Goal: Transaction & Acquisition: Purchase product/service

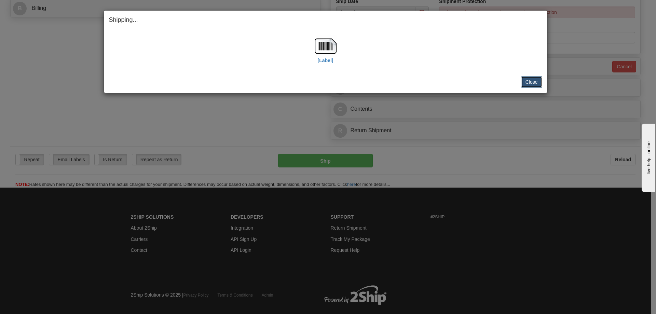
click at [534, 85] on button "Close" at bounding box center [531, 82] width 21 height 12
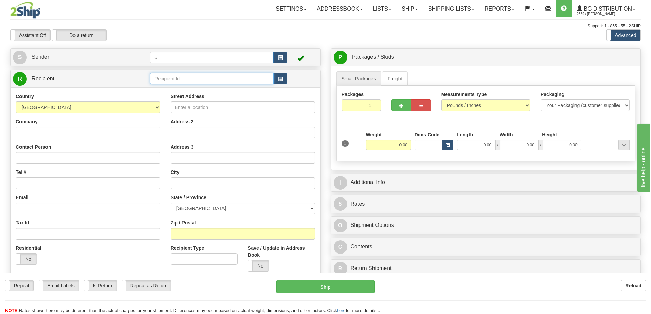
click at [205, 81] on input "text" at bounding box center [212, 79] width 124 height 12
type input "41099"
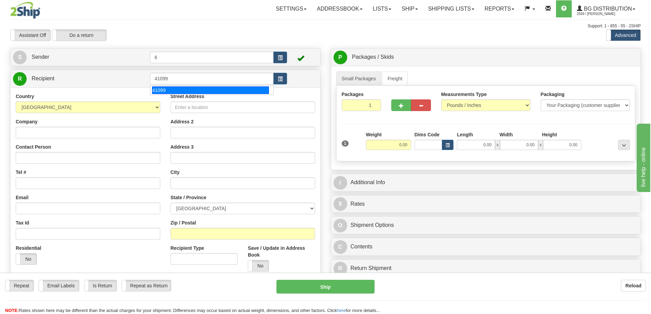
click at [185, 96] on div "Country AFGHANISTAN ALAND ISLANDS ALBANIA ALGERIA AMERICAN SAMOA ANDORRA ANGOLA…" at bounding box center [166, 198] width 310 height 220
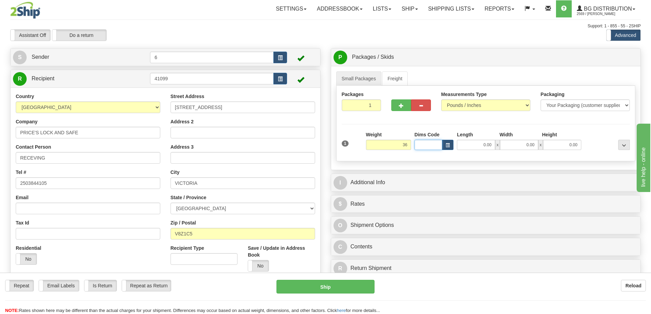
type input "36.00"
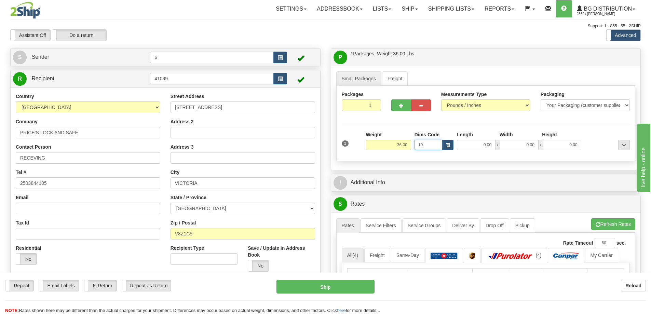
type input "19"
click at [426, 143] on input "19" at bounding box center [429, 145] width 28 height 10
type input "1"
type input "19.00"
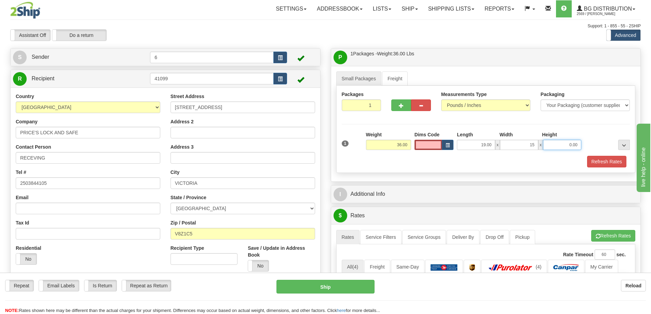
type input "15.00"
type input "13.00"
click at [397, 104] on button "button" at bounding box center [401, 105] width 20 height 12
radio input "true"
type input "2"
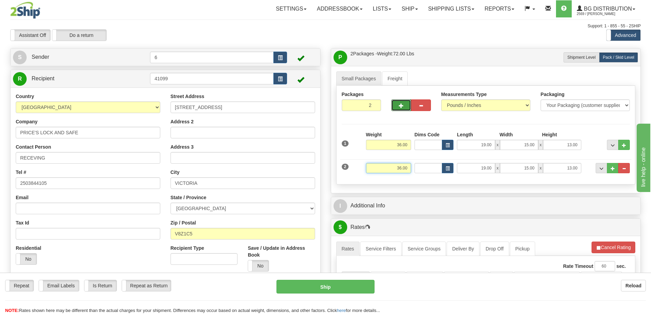
click at [401, 169] on input "36.00" at bounding box center [388, 168] width 45 height 10
type input "33.00"
click at [400, 108] on span "button" at bounding box center [401, 106] width 5 height 4
type input "3"
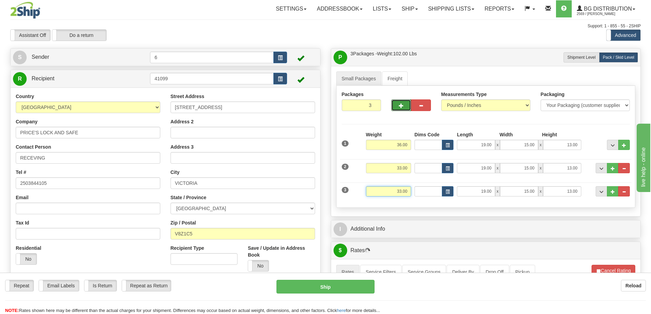
click at [399, 192] on input "33.00" at bounding box center [388, 191] width 45 height 10
type input "38.00"
type input "20.00"
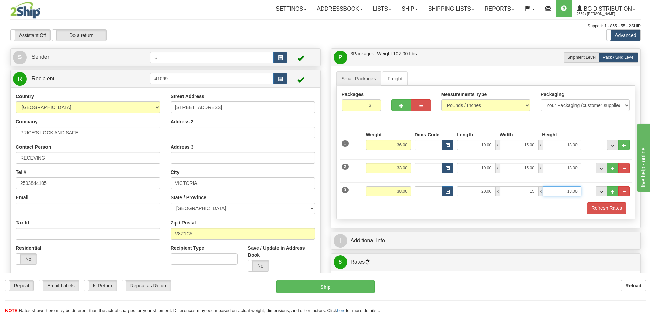
type input "15.00"
type input "9.00"
click at [615, 188] on button "..." at bounding box center [613, 191] width 12 height 10
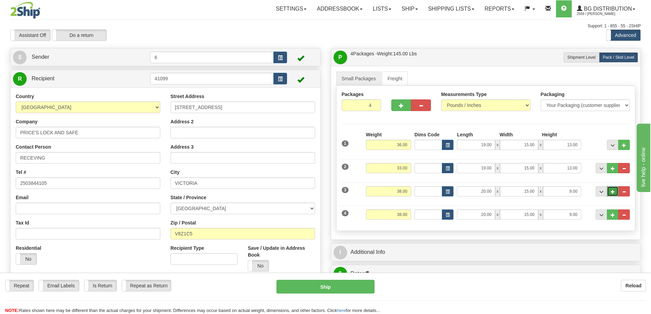
click at [613, 193] on span "..." at bounding box center [613, 192] width 4 height 4
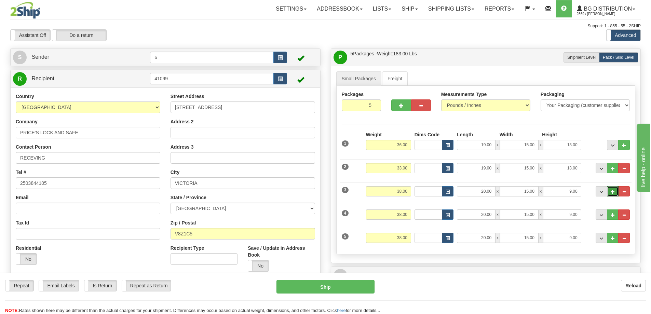
click at [613, 193] on span "..." at bounding box center [613, 192] width 4 height 4
type input "6"
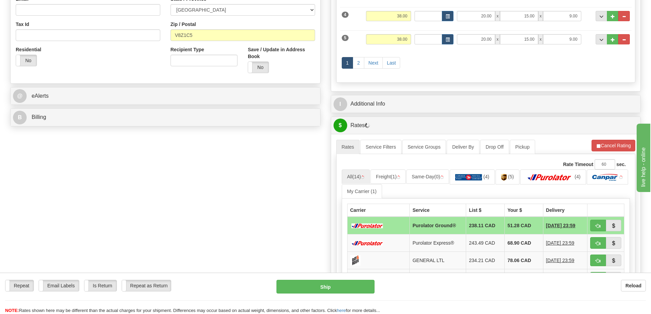
scroll to position [205, 0]
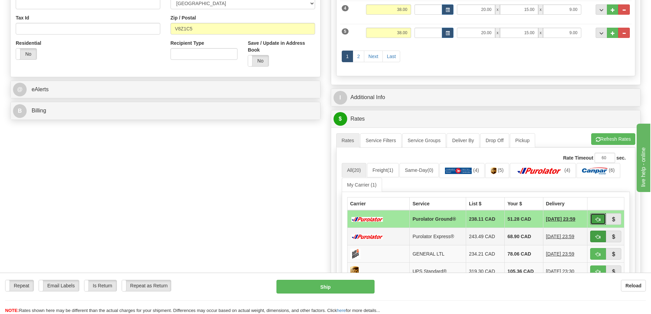
drag, startPoint x: 597, startPoint y: 222, endPoint x: 601, endPoint y: 231, distance: 10.0
click at [597, 222] on span "button" at bounding box center [598, 219] width 5 height 4
type input "260"
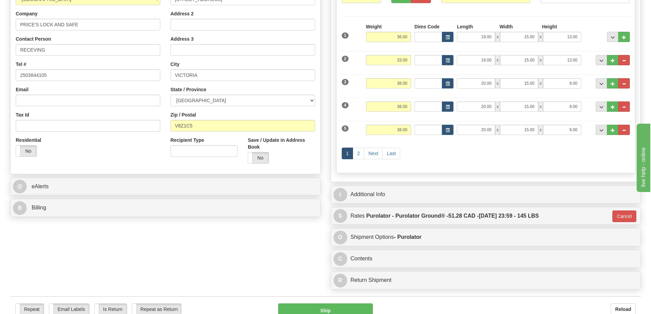
scroll to position [171, 0]
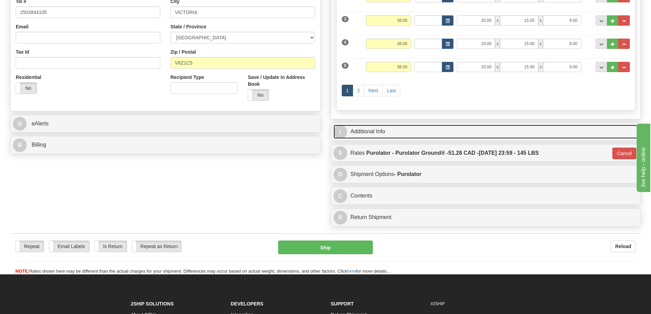
click at [361, 135] on link "I Additional Info" at bounding box center [486, 132] width 305 height 14
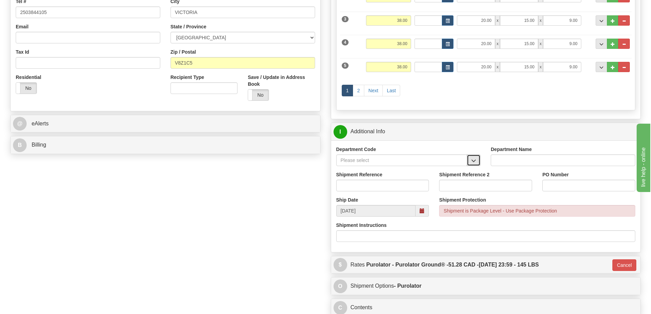
click at [472, 159] on span "button" at bounding box center [474, 161] width 5 height 4
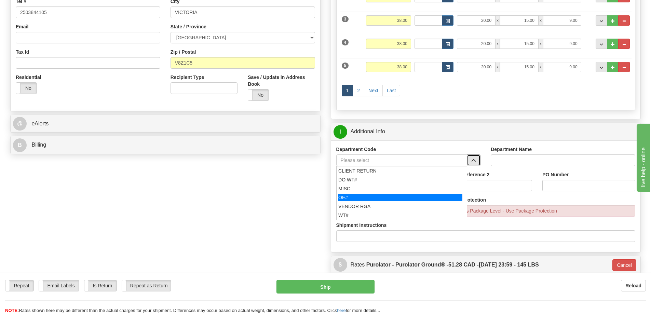
click at [388, 198] on div "OE#" at bounding box center [400, 198] width 124 height 8
type input "OE#"
type input "ORDERS"
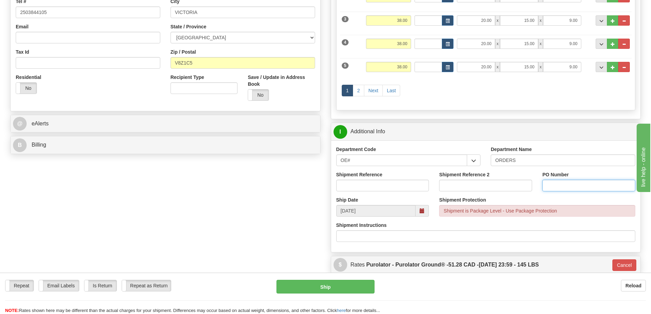
click at [579, 184] on input "PO Number" at bounding box center [589, 186] width 93 height 12
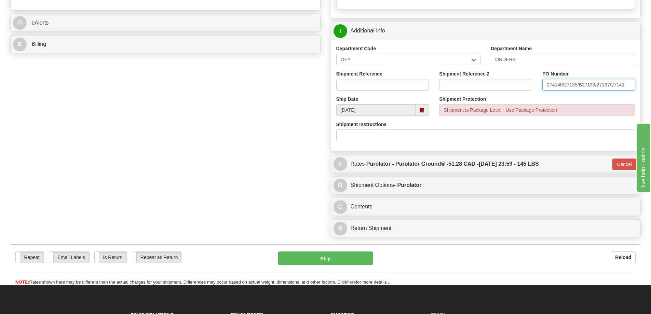
scroll to position [274, 0]
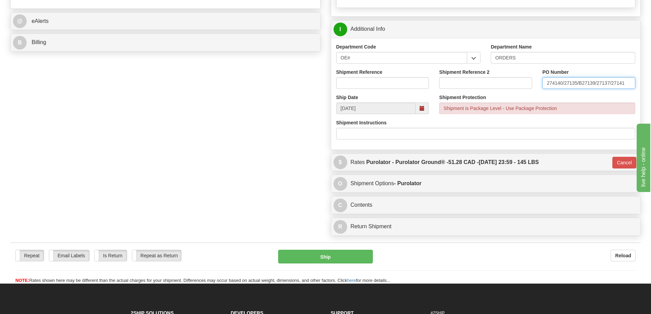
type input "274140/27135/B27139/27137/27141"
click at [335, 254] on button "Ship" at bounding box center [325, 257] width 95 height 14
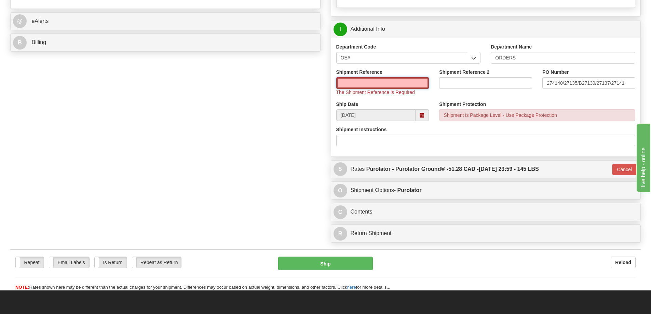
click at [358, 80] on input "Shipment Reference" at bounding box center [382, 83] width 93 height 12
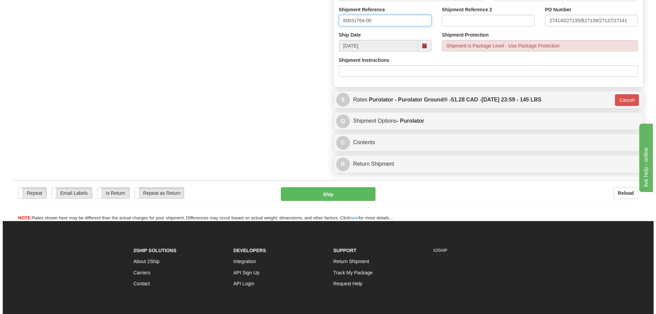
scroll to position [342, 0]
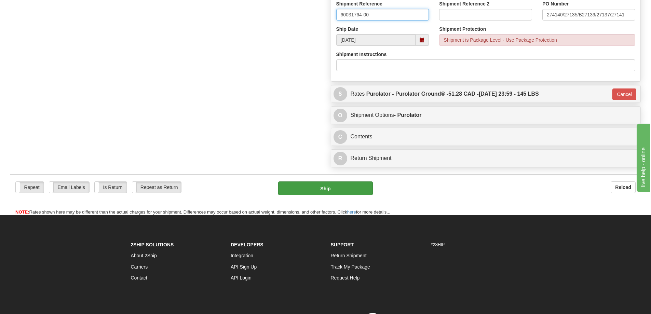
type input "60031764-00"
click at [338, 189] on button "Ship" at bounding box center [325, 189] width 95 height 14
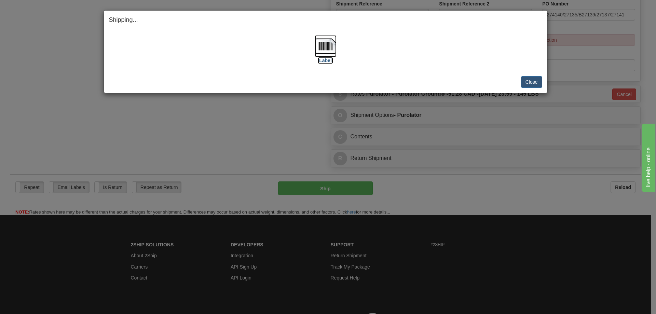
click at [330, 55] on img at bounding box center [326, 46] width 22 height 22
click at [524, 81] on button "Close" at bounding box center [531, 82] width 21 height 12
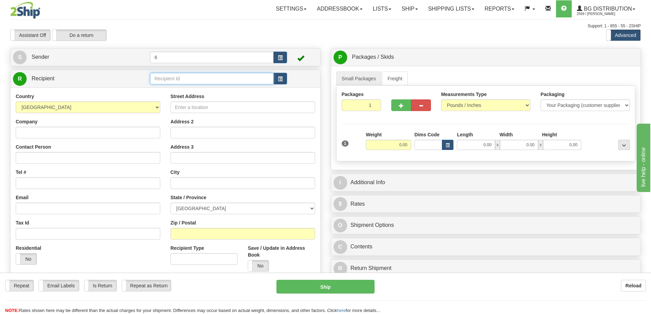
click at [215, 75] on input "text" at bounding box center [212, 79] width 124 height 12
click at [221, 93] on div "60117" at bounding box center [210, 91] width 117 height 8
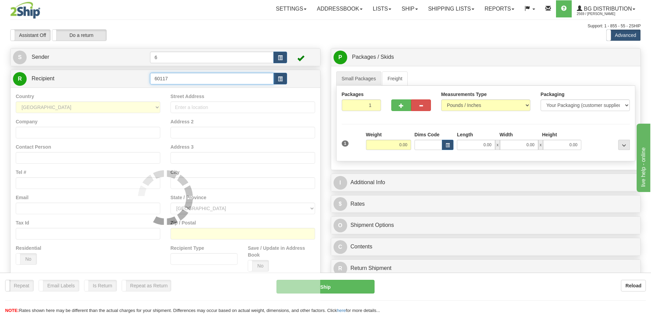
type input "60117"
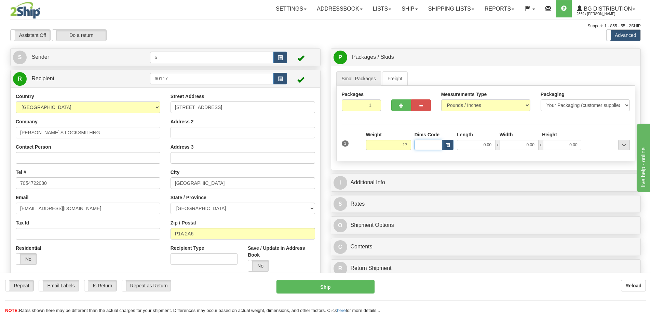
type input "17.00"
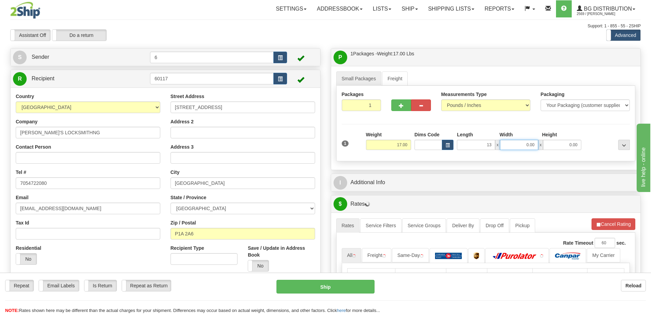
type input "13.00"
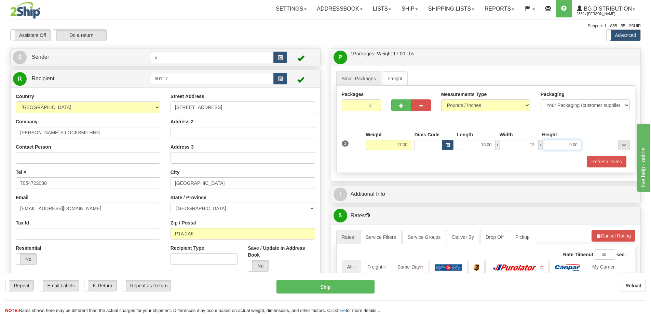
type input "13.00"
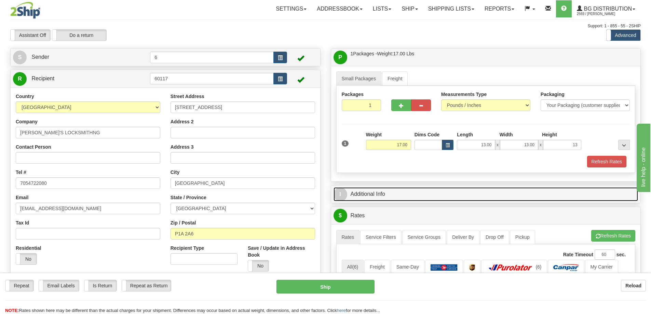
type input "13.00"
click at [464, 196] on link "I Additional Info" at bounding box center [486, 194] width 305 height 14
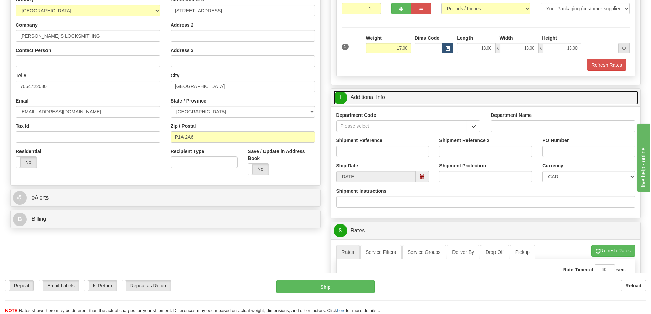
scroll to position [103, 0]
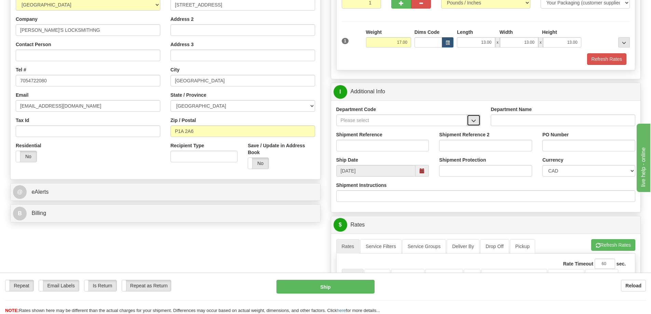
click at [473, 120] on span "button" at bounding box center [474, 121] width 5 height 4
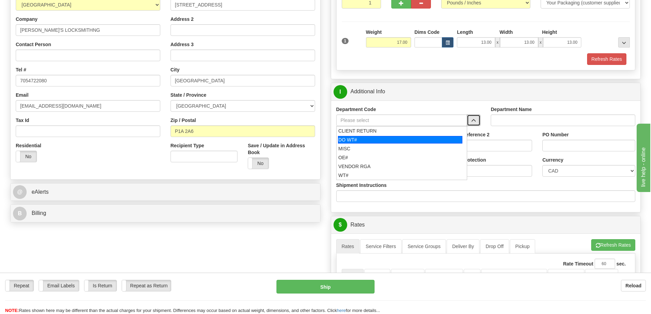
click at [420, 142] on div "DO WT#" at bounding box center [400, 140] width 124 height 8
type input "DO WT#"
type input "DIRECT ORDERS"
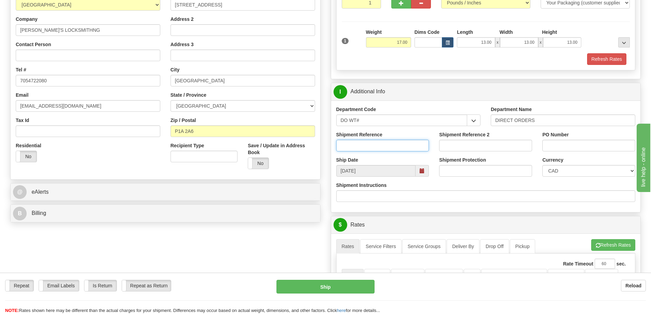
click at [425, 148] on input "Shipment Reference" at bounding box center [382, 146] width 93 height 12
type input "164058"
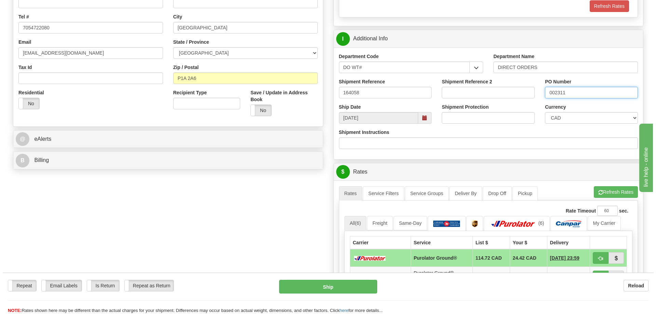
scroll to position [205, 0]
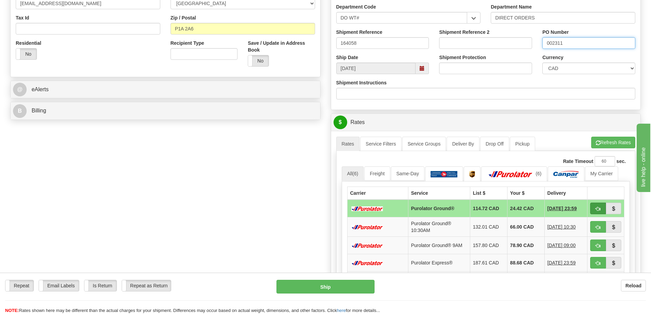
type input "002311"
click at [599, 211] on span "button" at bounding box center [598, 209] width 5 height 4
type input "260"
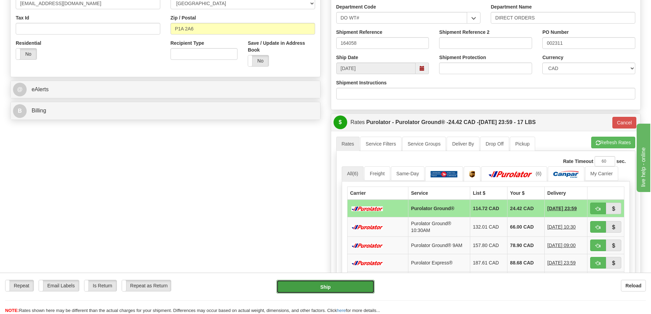
click at [348, 290] on button "Ship" at bounding box center [326, 287] width 98 height 14
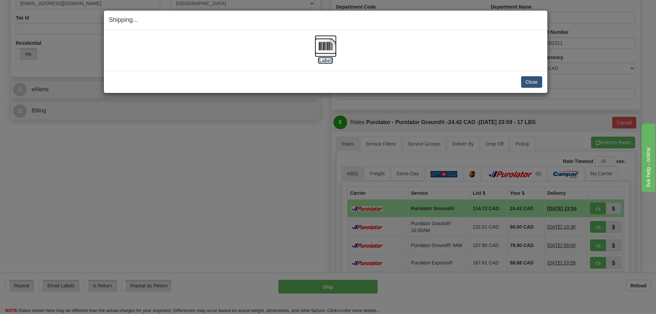
click at [334, 50] on img at bounding box center [326, 46] width 22 height 22
drag, startPoint x: 525, startPoint y: 79, endPoint x: 504, endPoint y: 85, distance: 21.9
click at [525, 78] on button "Close" at bounding box center [531, 82] width 21 height 12
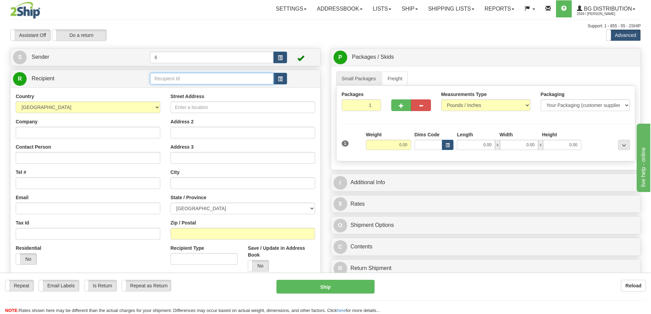
click at [186, 81] on input "text" at bounding box center [212, 79] width 124 height 12
type input "8"
click button "Delete" at bounding box center [0, 0] width 0 height 0
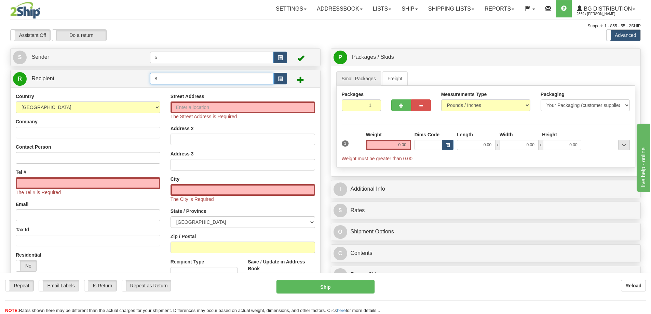
click at [186, 77] on input "8" at bounding box center [212, 79] width 124 height 12
type input "7"
click button "Delete" at bounding box center [0, 0] width 0 height 0
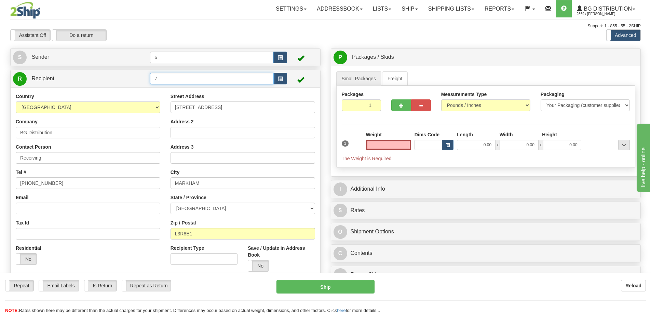
type input "0.00"
click at [188, 76] on input "7" at bounding box center [212, 79] width 124 height 12
type input "2"
click button "Delete" at bounding box center [0, 0] width 0 height 0
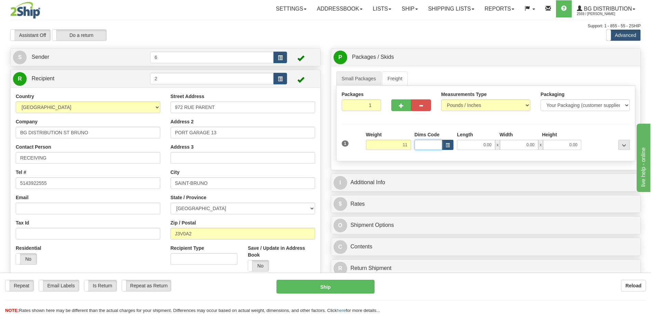
type input "11.00"
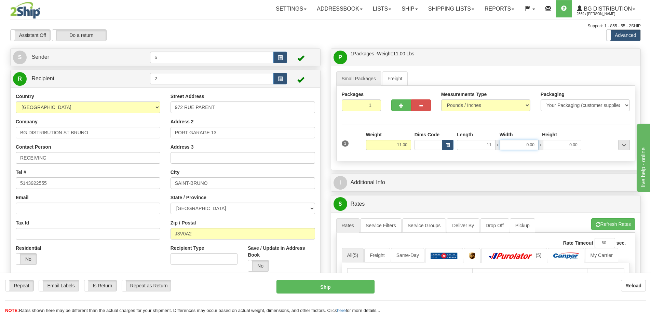
type input "11.00"
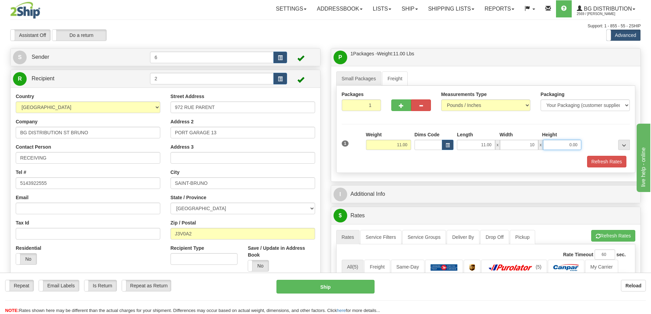
type input "10.00"
type input "7.00"
click at [474, 170] on div "Packages 1 1 Measurements Type" at bounding box center [486, 129] width 300 height 87
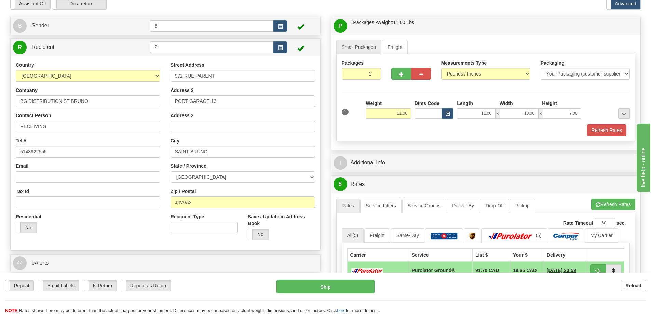
scroll to position [68, 0]
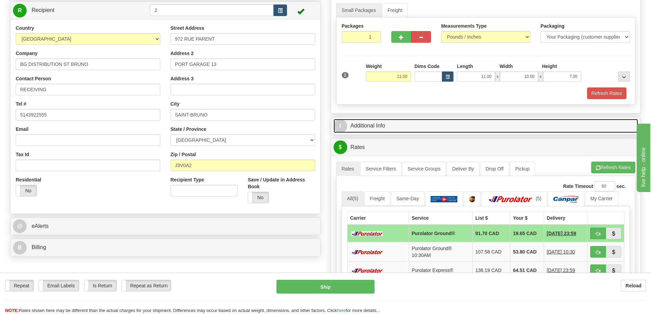
click at [428, 130] on link "I Additional Info" at bounding box center [486, 126] width 305 height 14
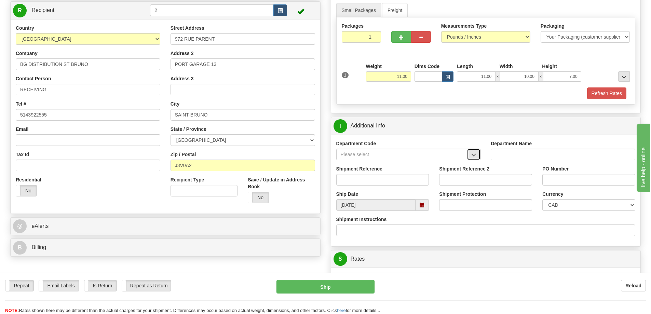
click at [469, 153] on button "button" at bounding box center [474, 155] width 14 height 12
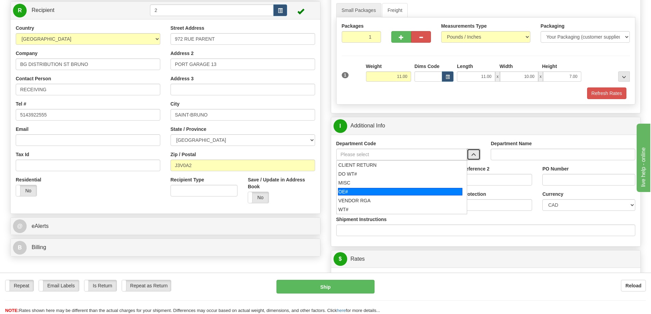
click at [398, 194] on div "OE#" at bounding box center [400, 192] width 124 height 8
type input "OE#"
type input "ORDERS"
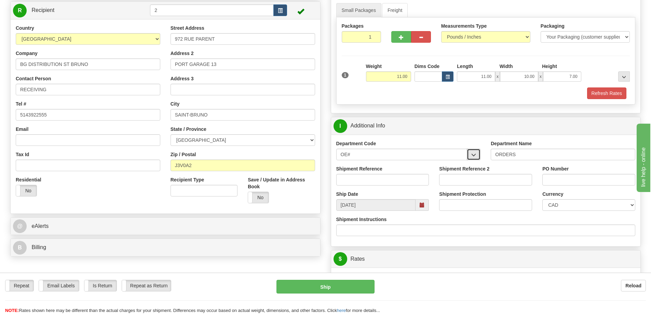
click at [477, 155] on button "button" at bounding box center [474, 155] width 14 height 12
drag, startPoint x: 453, startPoint y: 157, endPoint x: 325, endPoint y: 156, distance: 128.2
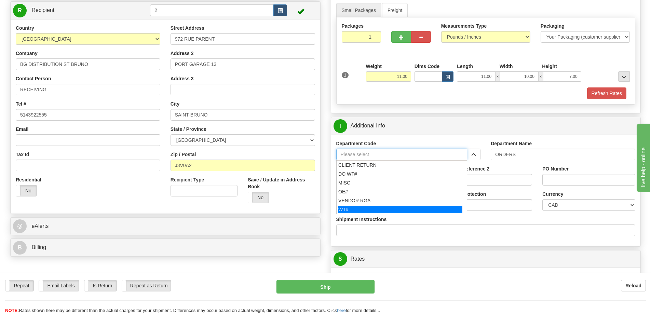
click at [413, 208] on div "WT#" at bounding box center [400, 210] width 124 height 8
type input "WT#"
type input "WAREHOUSE TRANSFERS"
type input "WT#"
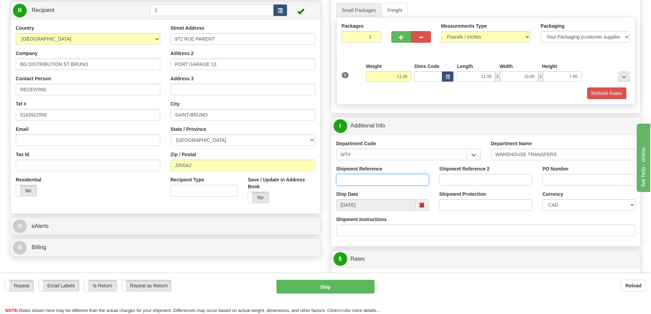
click at [405, 181] on input "Shipment Reference" at bounding box center [382, 180] width 93 height 12
type input "165108-00"
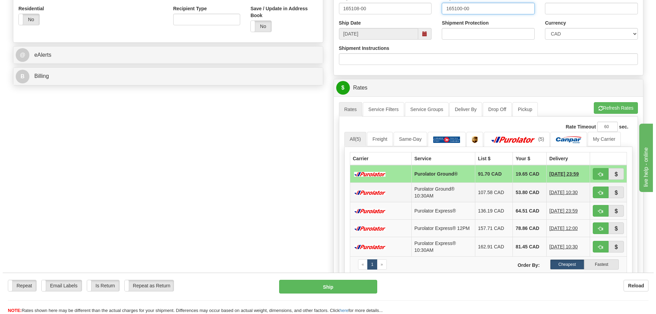
scroll to position [274, 0]
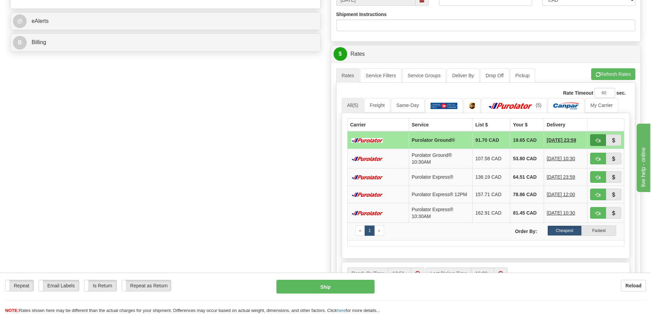
type input "165100-00"
click at [600, 141] on span "button" at bounding box center [598, 140] width 5 height 4
type input "260"
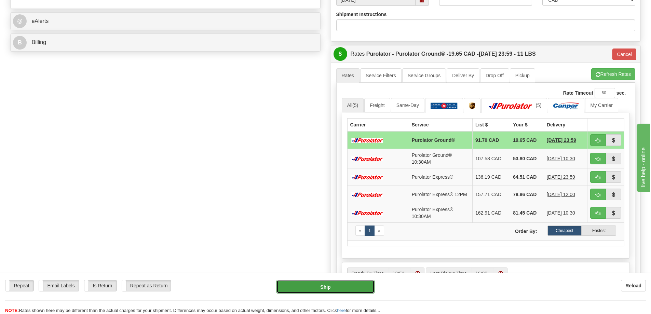
click at [350, 286] on button "Ship" at bounding box center [326, 287] width 98 height 14
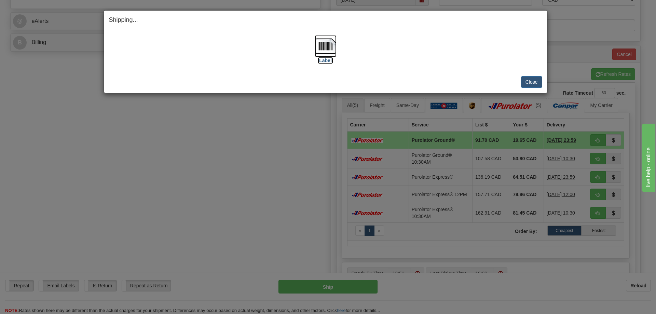
click at [332, 46] on img at bounding box center [326, 46] width 22 height 22
click at [178, 180] on div "Shipping... Your SHIPMENT will EXPIRE in [Label] IMPORTANT NOTICE Embassy / Con…" at bounding box center [328, 157] width 656 height 314
click at [533, 78] on button "Close" at bounding box center [531, 82] width 21 height 12
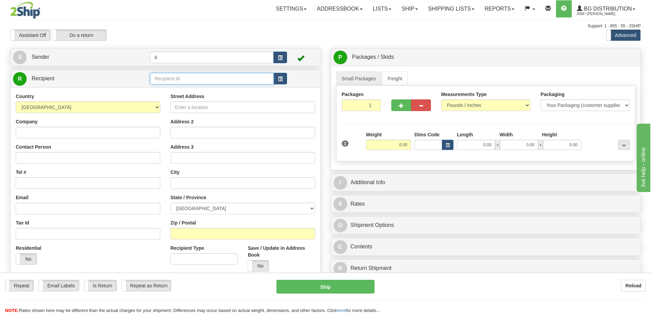
click at [179, 79] on input "text" at bounding box center [212, 79] width 124 height 12
type input "3"
click button "Delete" at bounding box center [0, 0] width 0 height 0
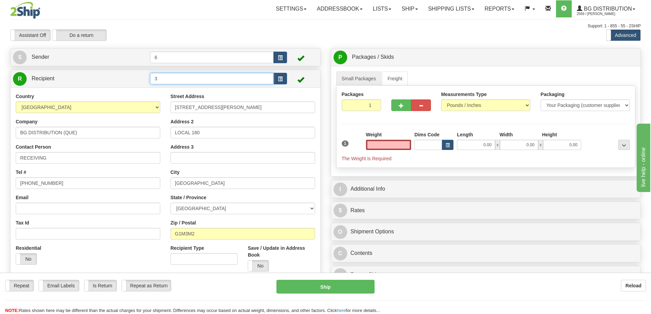
type input "0.00"
click at [183, 81] on input "3" at bounding box center [212, 79] width 124 height 12
type input "1"
click button "Delete" at bounding box center [0, 0] width 0 height 0
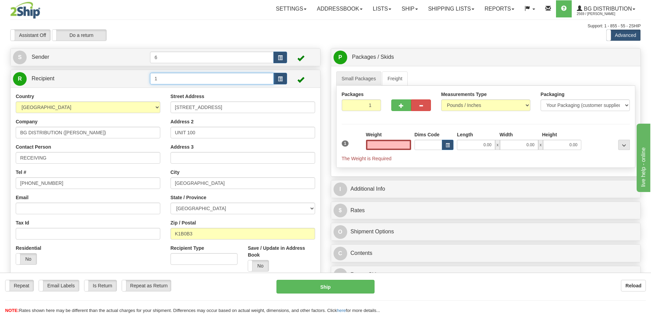
type input "0.00"
click at [184, 84] on input "1" at bounding box center [212, 79] width 124 height 12
type input "6"
click button "Delete" at bounding box center [0, 0] width 0 height 0
click at [183, 84] on input "6" at bounding box center [212, 79] width 124 height 12
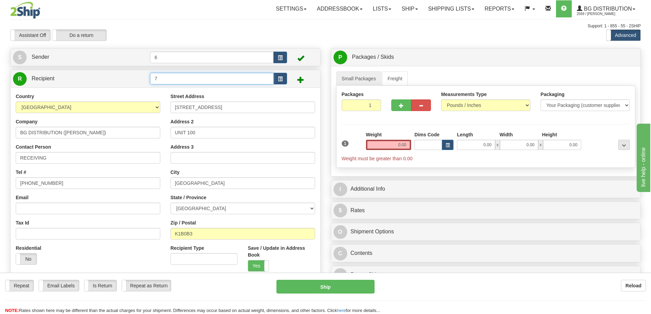
type input "7"
click button "Delete" at bounding box center [0, 0] width 0 height 0
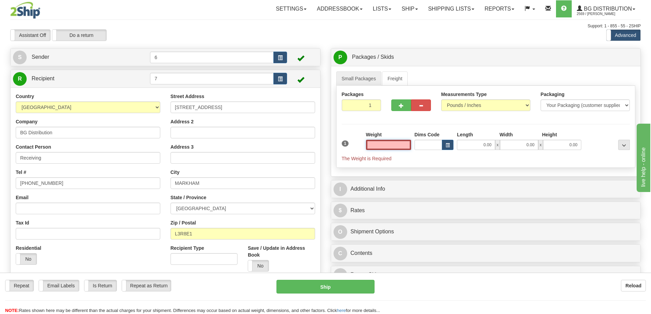
click at [388, 149] on input "text" at bounding box center [388, 145] width 45 height 10
type input "6.00"
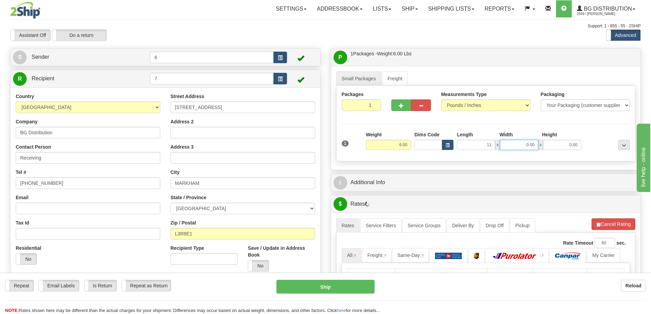
type input "11.00"
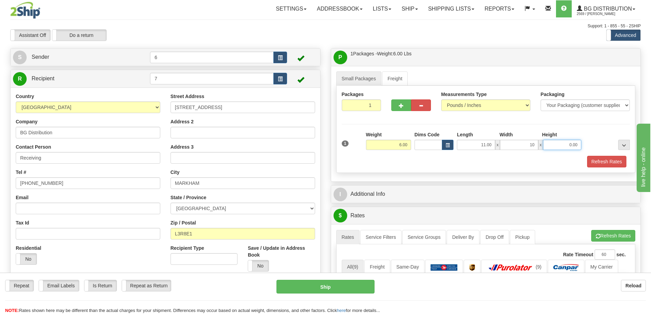
type input "10.00"
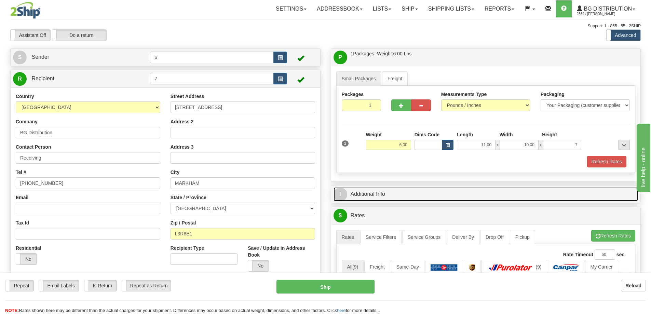
type input "7.00"
drag, startPoint x: 403, startPoint y: 196, endPoint x: 392, endPoint y: 199, distance: 11.7
click at [403, 196] on link "I Additional Info" at bounding box center [486, 194] width 305 height 14
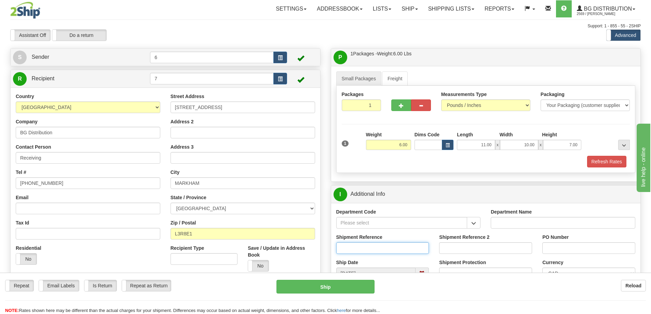
click at [376, 247] on input "Shipment Reference" at bounding box center [382, 248] width 93 height 12
click at [383, 250] on input "165132" at bounding box center [382, 248] width 93 height 12
type input "165132 165120"
click at [492, 253] on input "Shipment Reference 2" at bounding box center [485, 248] width 93 height 12
click at [501, 250] on input "164752" at bounding box center [485, 248] width 93 height 12
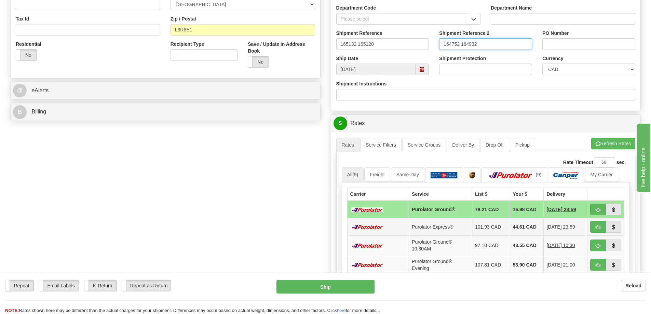
scroll to position [205, 0]
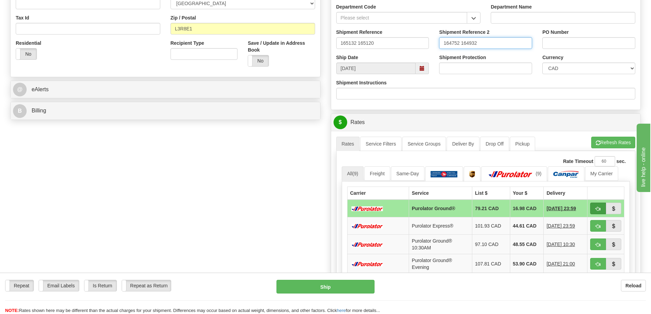
type input "164752 164932"
click at [597, 209] on span "button" at bounding box center [598, 209] width 5 height 4
type input "260"
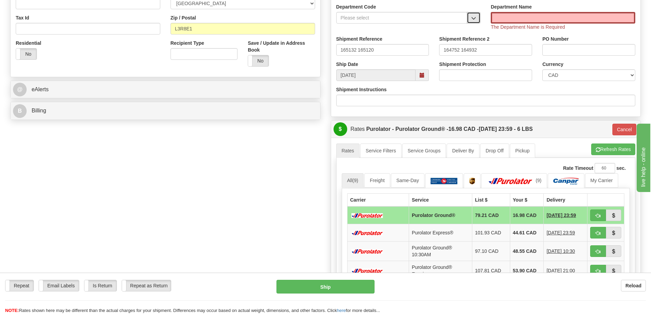
click at [478, 24] on button "button" at bounding box center [474, 18] width 14 height 12
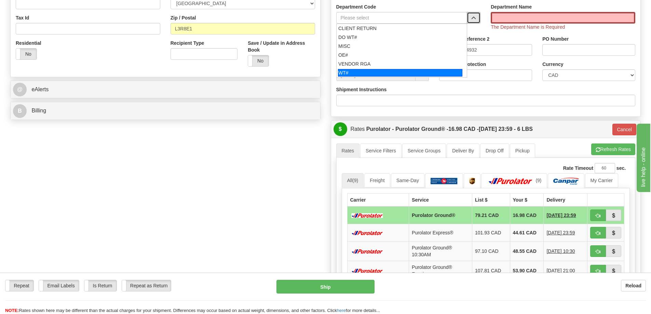
click at [426, 75] on div "WT#" at bounding box center [400, 73] width 124 height 8
type input "WT#"
type input "WAREHOUSE TRANSFERS"
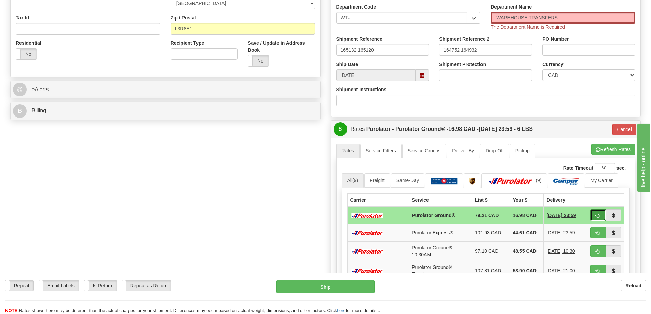
click at [597, 215] on span "button" at bounding box center [598, 216] width 5 height 4
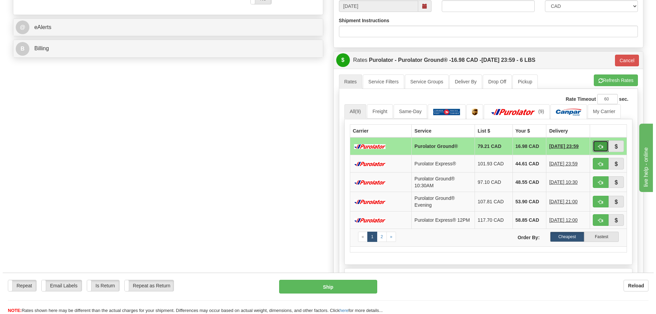
scroll to position [274, 0]
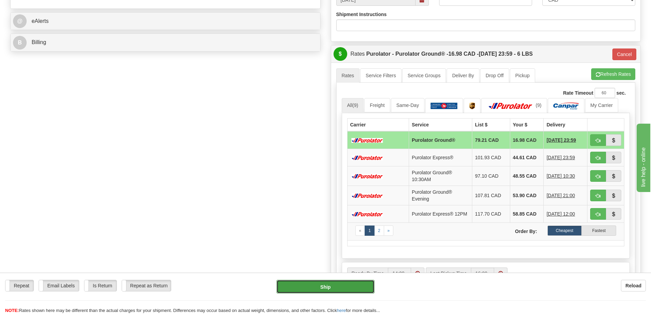
click at [358, 289] on button "Ship" at bounding box center [326, 287] width 98 height 14
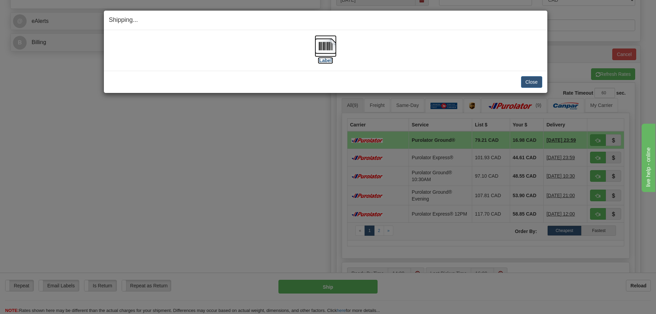
click at [322, 46] on img at bounding box center [326, 46] width 22 height 22
click at [535, 82] on button "Close" at bounding box center [531, 82] width 21 height 12
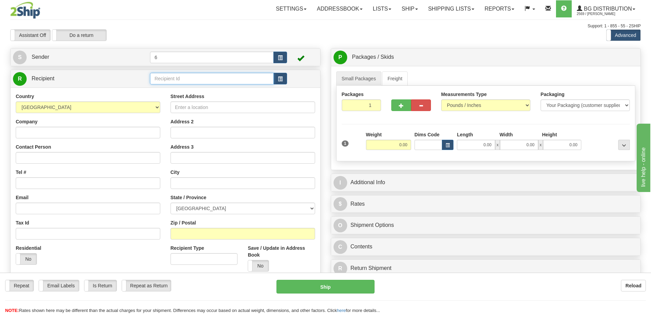
click at [170, 79] on input "text" at bounding box center [212, 79] width 124 height 12
type input "9"
click button "Delete" at bounding box center [0, 0] width 0 height 0
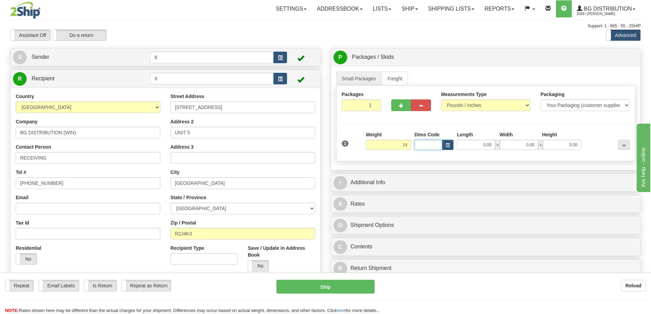
type input "14.00"
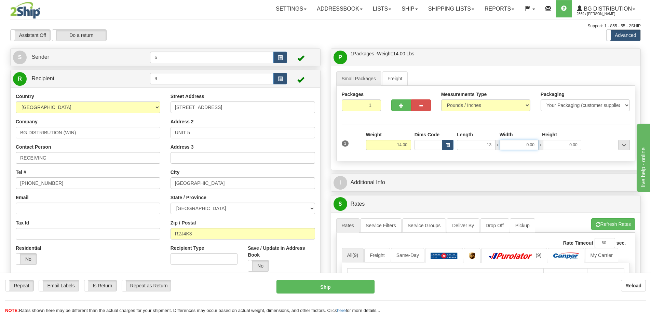
type input "13.00"
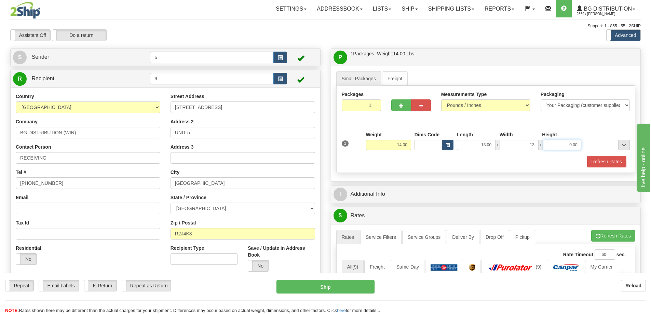
type input "13.00"
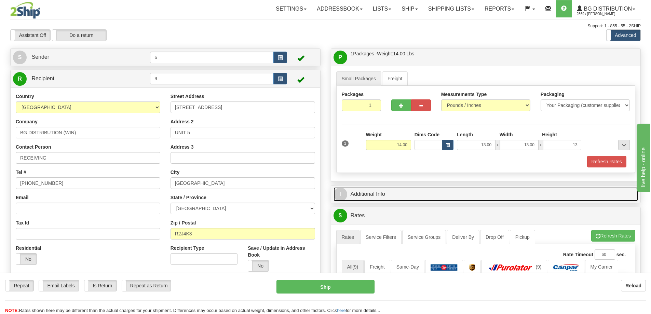
type input "13.00"
click at [354, 192] on link "I Additional Info" at bounding box center [486, 194] width 305 height 14
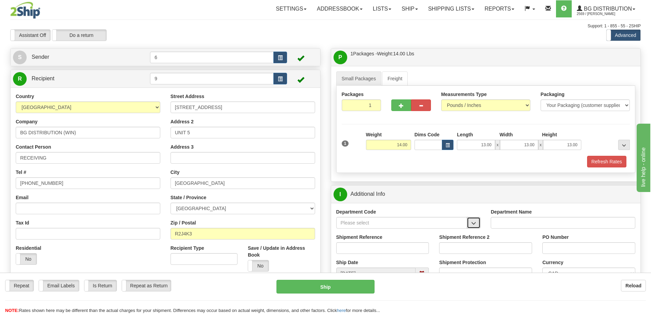
click at [475, 226] on span "button" at bounding box center [474, 223] width 5 height 4
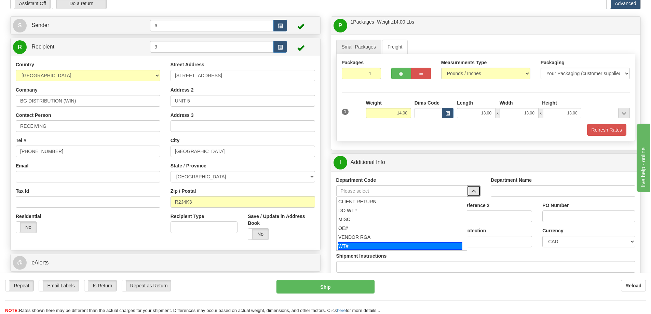
scroll to position [68, 0]
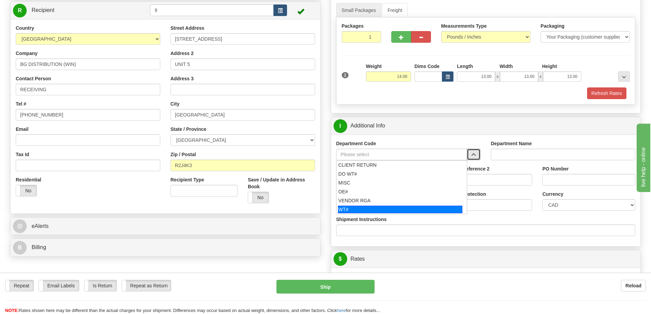
click at [385, 212] on div "WT#" at bounding box center [400, 210] width 124 height 8
type input "WT#"
type input "WAREHOUSE TRANSFERS"
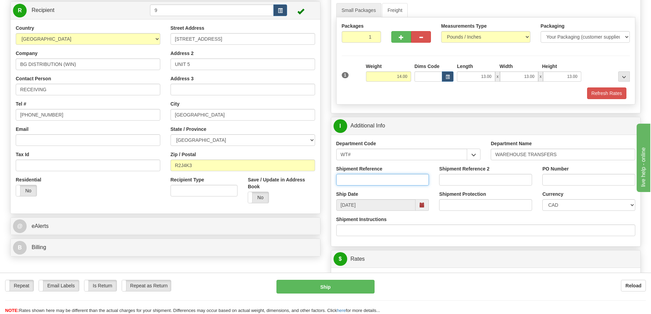
click at [385, 179] on input "Shipment Reference" at bounding box center [382, 180] width 93 height 12
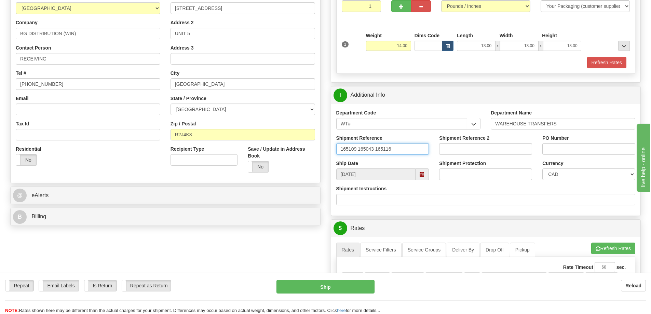
scroll to position [308, 0]
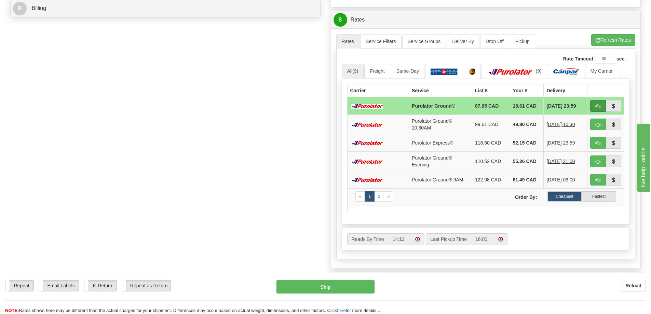
type input "165109 165043 165116"
click at [596, 105] on span "button" at bounding box center [598, 106] width 5 height 4
type input "260"
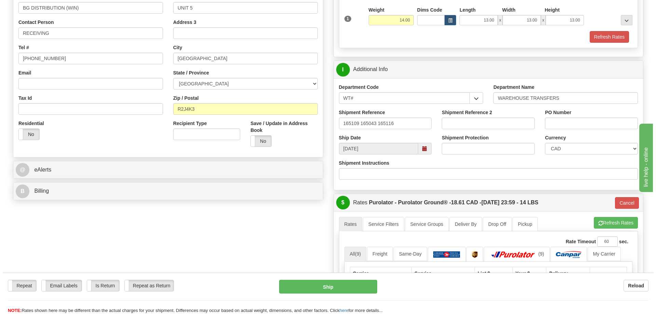
scroll to position [103, 0]
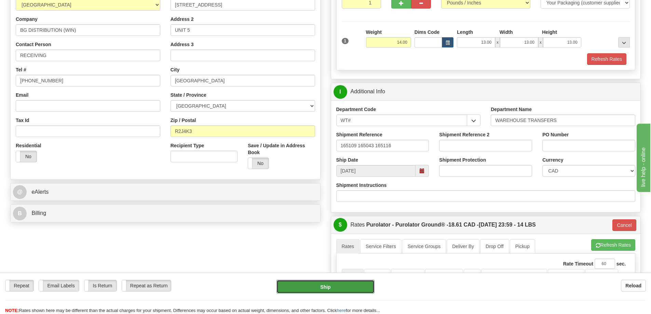
click at [322, 288] on button "Ship" at bounding box center [326, 287] width 98 height 14
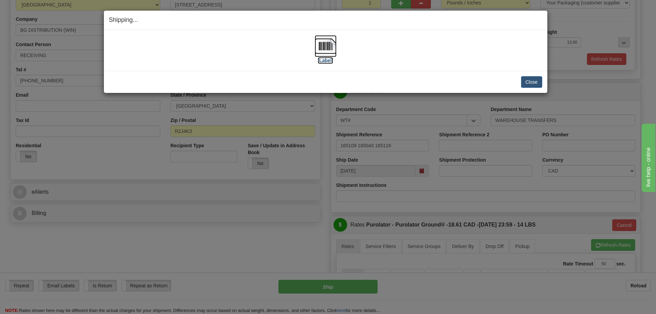
click at [334, 47] on img at bounding box center [326, 46] width 22 height 22
click at [522, 82] on button "Close" at bounding box center [531, 82] width 21 height 12
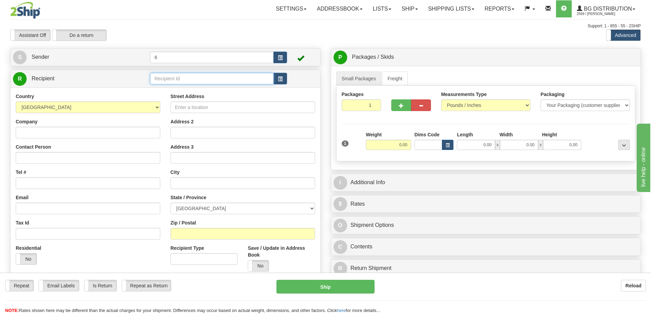
click at [175, 81] on input "text" at bounding box center [212, 79] width 124 height 12
type input "1"
click button "Delete" at bounding box center [0, 0] width 0 height 0
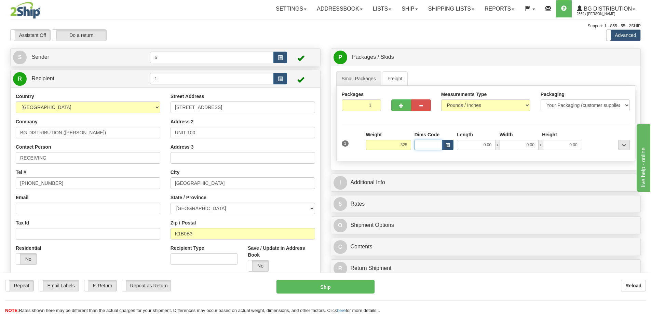
type input "325.00"
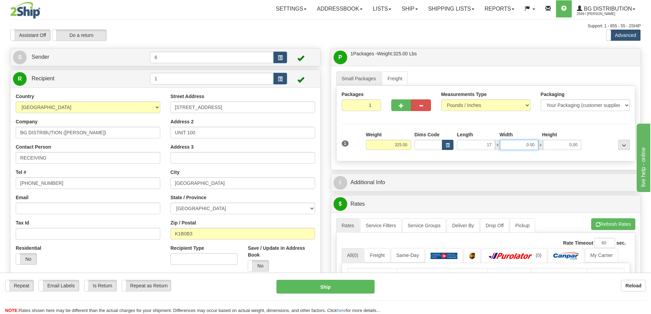
type input "17.00"
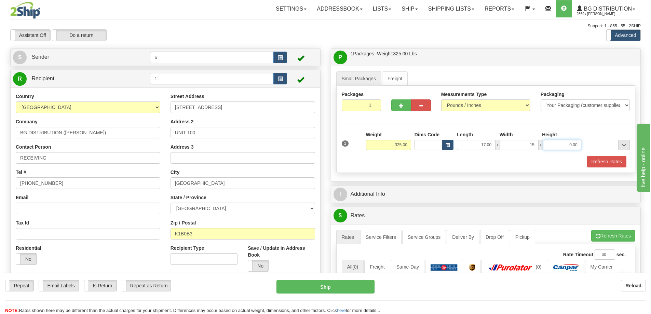
type input "15.00"
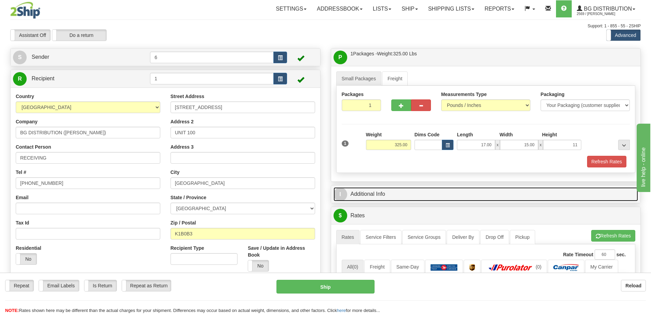
type input "11.00"
click at [368, 195] on link "I Additional Info" at bounding box center [486, 194] width 305 height 14
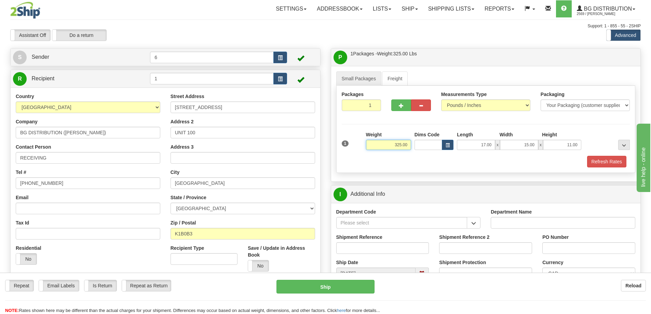
click at [401, 142] on input "325.00" at bounding box center [388, 145] width 45 height 10
type input "32.00"
click at [469, 223] on button "button" at bounding box center [474, 223] width 14 height 12
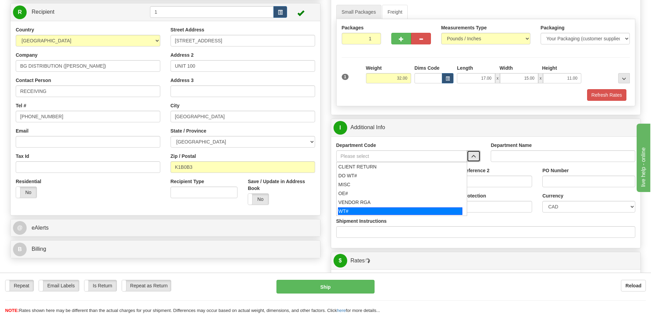
scroll to position [68, 0]
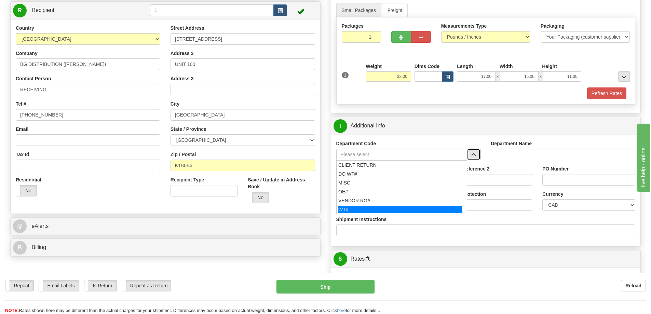
click at [372, 210] on div "WT#" at bounding box center [400, 210] width 124 height 8
type input "WT#"
type input "WAREHOUSE TRANSFERS"
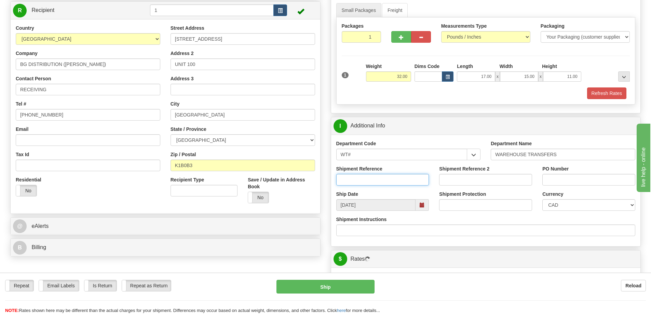
click at [384, 180] on input "Shipment Reference" at bounding box center [382, 180] width 93 height 12
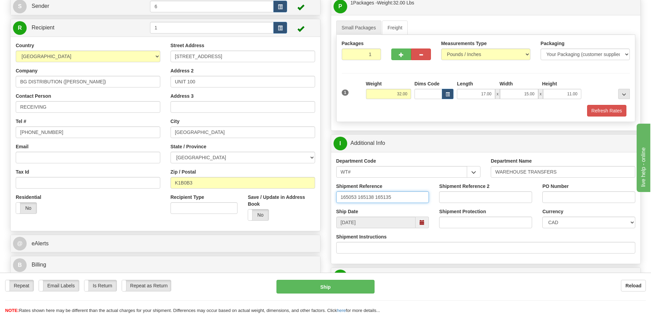
scroll to position [34, 0]
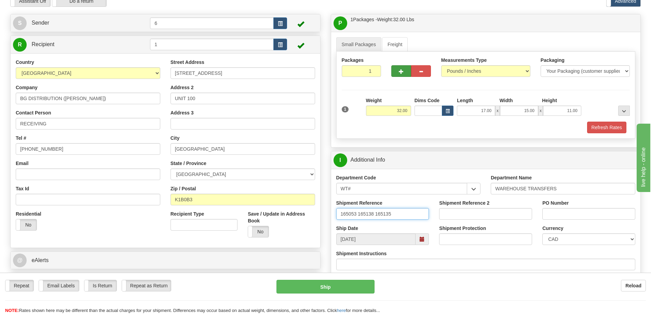
type input "165053 165138 165135"
click at [406, 73] on button "button" at bounding box center [401, 71] width 20 height 12
radio input "true"
type input "2"
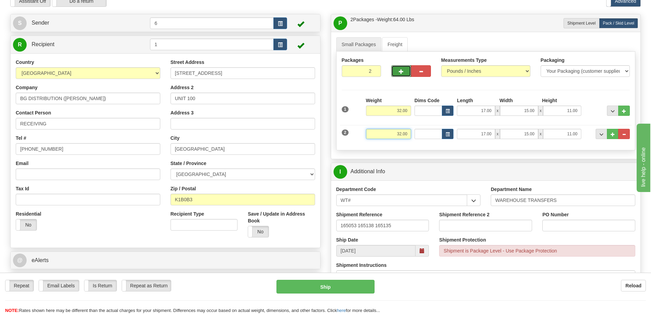
click at [407, 137] on input "32.00" at bounding box center [388, 134] width 45 height 10
click at [405, 137] on input "32.00" at bounding box center [388, 134] width 45 height 10
click at [403, 132] on input "32.00" at bounding box center [388, 134] width 45 height 10
type input "13.00"
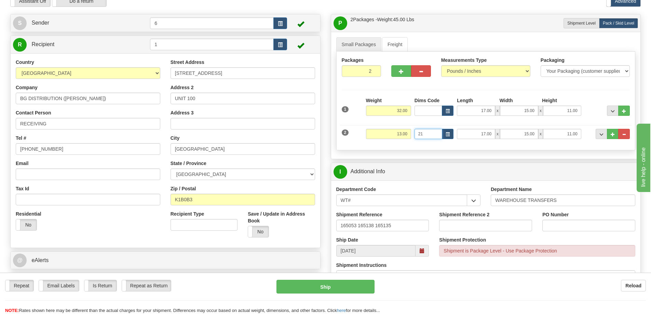
type input "2"
type input "13.00"
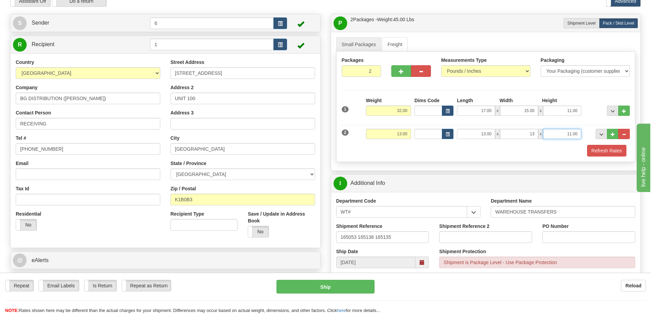
type input "13.00"
click at [613, 134] on span "..." at bounding box center [613, 135] width 4 height 4
type input "3"
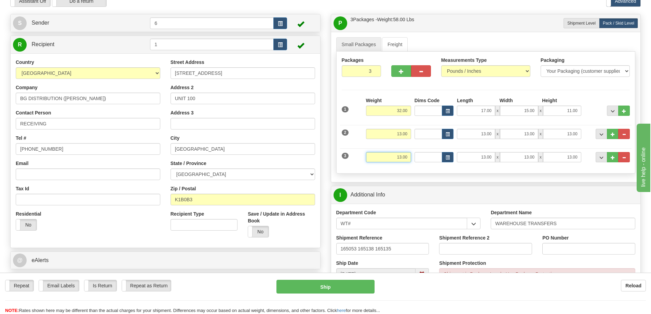
click at [406, 158] on input "13.00" at bounding box center [388, 157] width 45 height 10
type input "5.00"
type input "27.00"
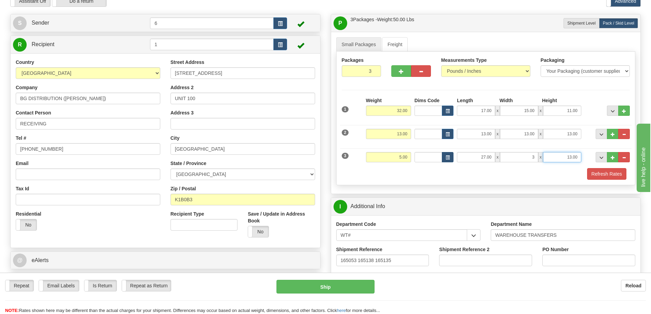
type input "3.00"
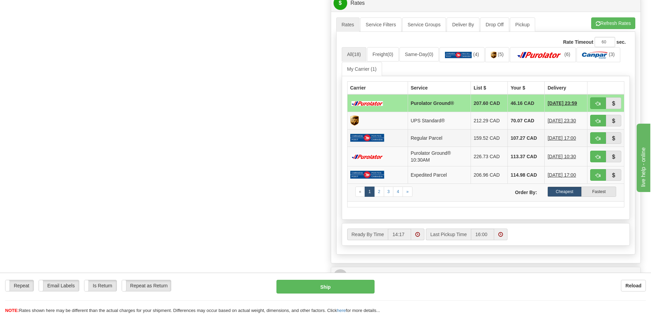
scroll to position [376, 0]
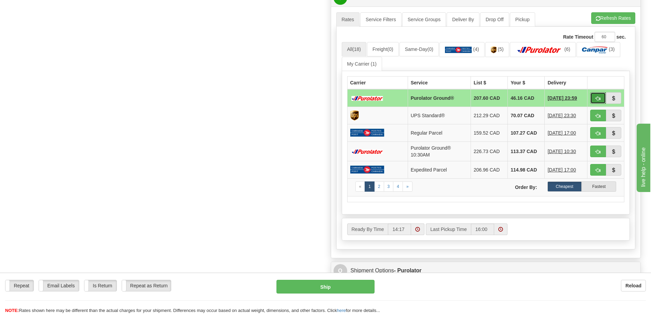
type input "2.00"
click at [599, 99] on span "button" at bounding box center [598, 98] width 5 height 4
type input "260"
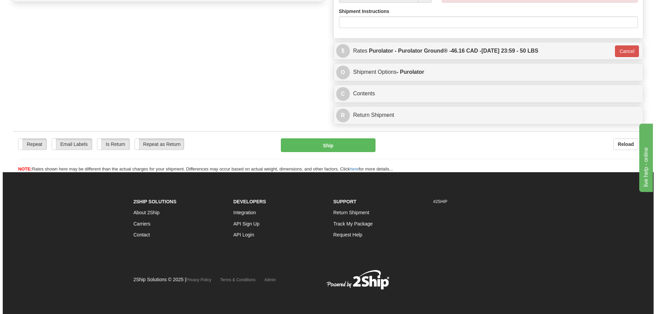
scroll to position [345, 0]
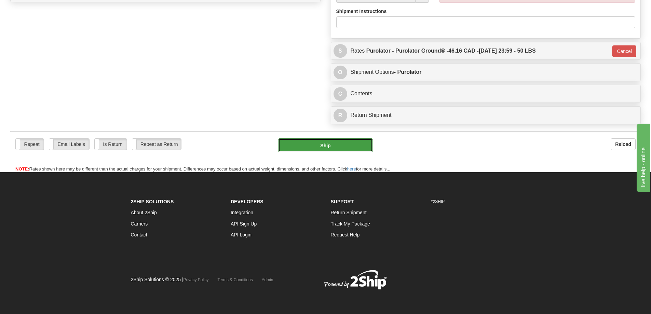
click at [344, 138] on button "Ship" at bounding box center [325, 145] width 95 height 14
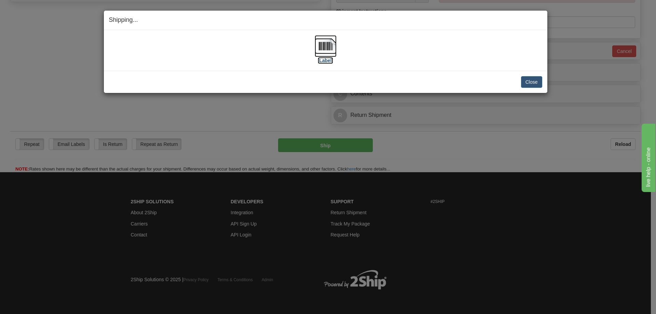
click at [324, 50] on img at bounding box center [326, 46] width 22 height 22
click at [537, 84] on button "Close" at bounding box center [531, 82] width 21 height 12
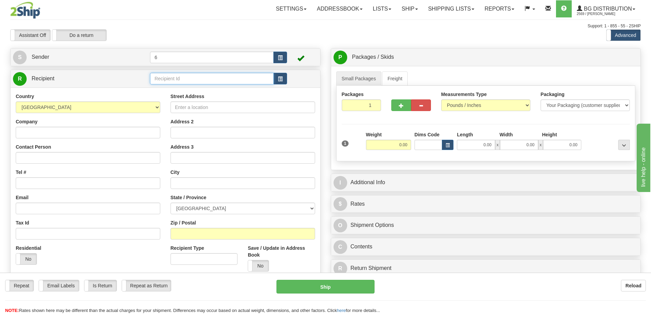
click at [217, 83] on input "text" at bounding box center [212, 79] width 124 height 12
type input "1"
click button "Delete" at bounding box center [0, 0] width 0 height 0
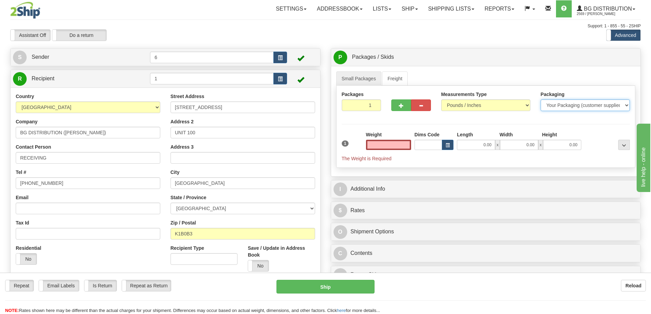
type input "0.00"
click at [602, 107] on select "Your Packaging (customer supplied) Envelope (carrier supplied) Pack (carrier su…" at bounding box center [585, 105] width 89 height 12
select select "2"
click at [541, 100] on select "Your Packaging (customer supplied) Envelope (carrier supplied) Pack (carrier su…" at bounding box center [585, 105] width 89 height 12
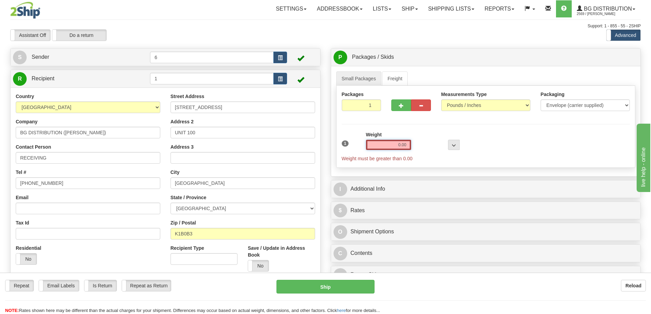
click at [400, 149] on input "0.00" at bounding box center [388, 145] width 45 height 10
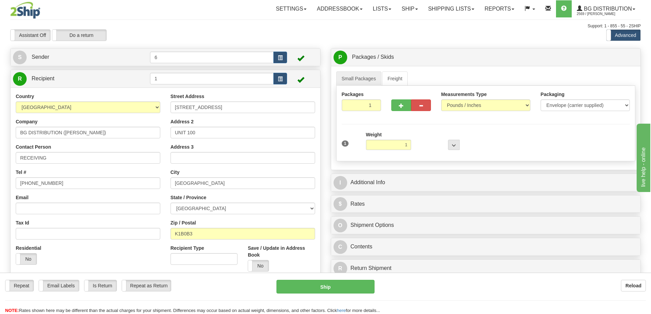
type input "1.00"
click at [507, 150] on div "1 Weight 1.00 Dims Code 0 x" at bounding box center [486, 143] width 292 height 24
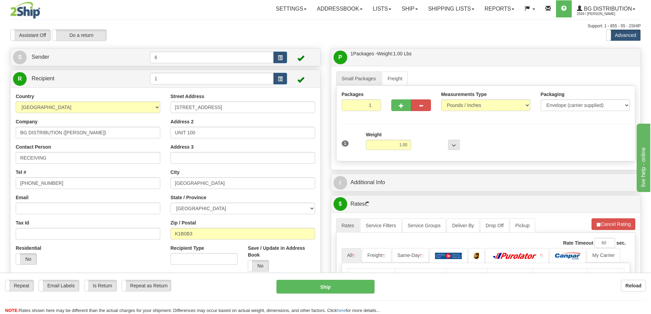
scroll to position [68, 0]
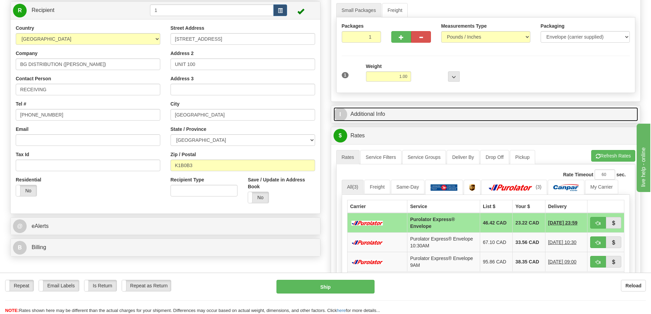
click at [426, 116] on link "I Additional Info" at bounding box center [486, 114] width 305 height 14
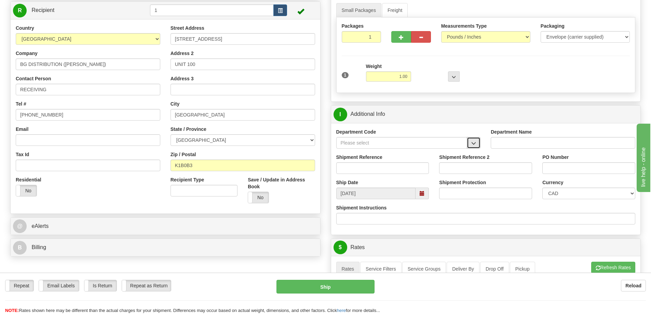
click at [477, 148] on button "button" at bounding box center [474, 143] width 14 height 12
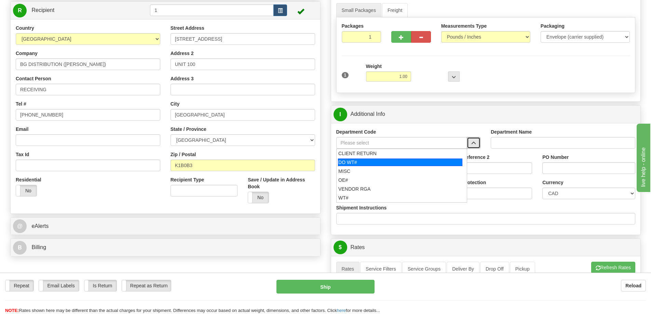
click at [432, 166] on div "DO WT#" at bounding box center [400, 163] width 124 height 8
type input "DO WT#"
type input "DIRECT ORDERS"
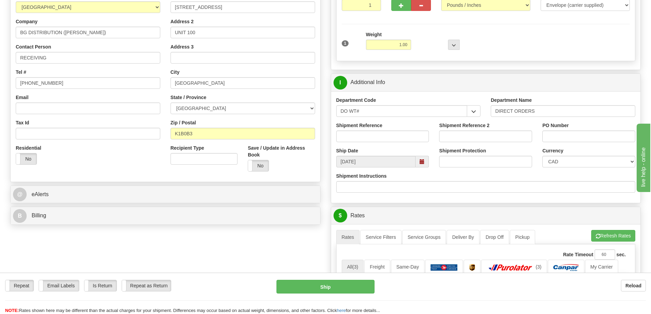
scroll to position [308, 0]
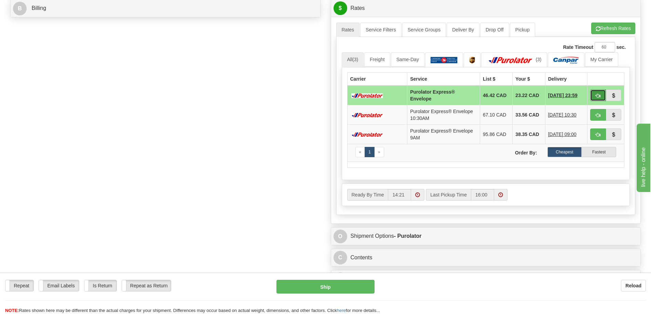
click at [597, 99] on button "button" at bounding box center [598, 96] width 16 height 12
type input "212"
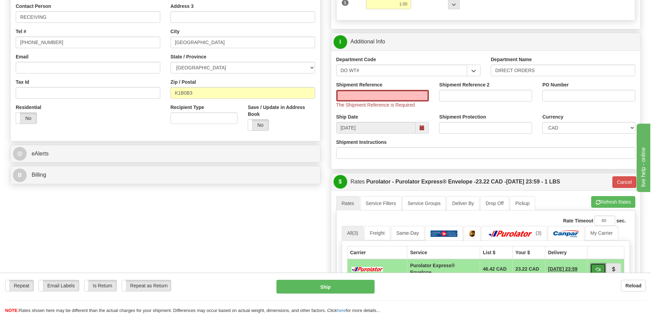
scroll to position [137, 0]
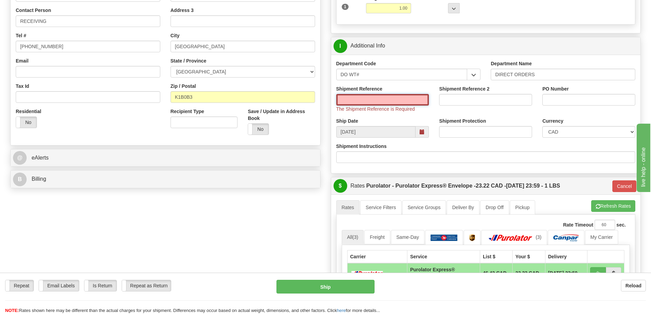
click at [419, 102] on input "Shipment Reference" at bounding box center [382, 100] width 93 height 12
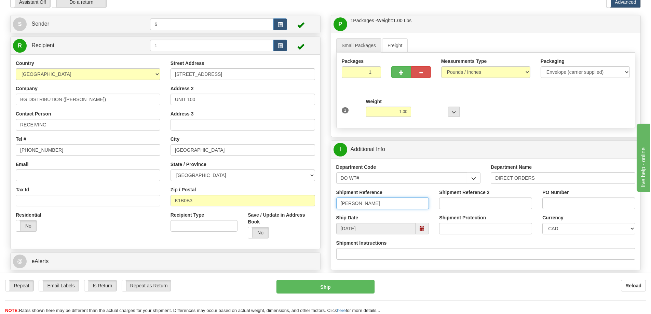
scroll to position [34, 0]
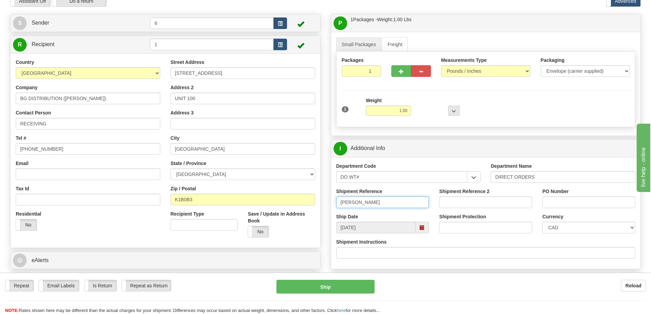
click at [341, 202] on input "TRACY" at bounding box center [382, 203] width 93 height 12
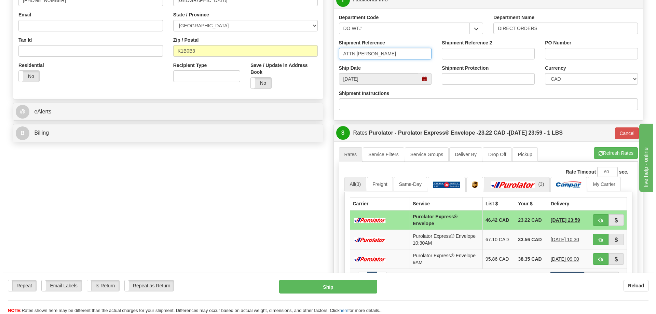
scroll to position [205, 0]
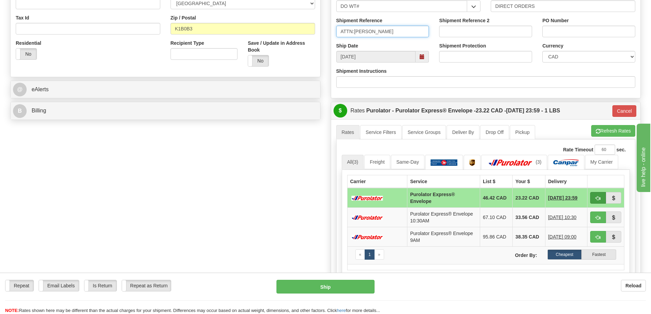
type input "ATTN:TRACY"
click at [600, 199] on span "button" at bounding box center [598, 198] width 5 height 4
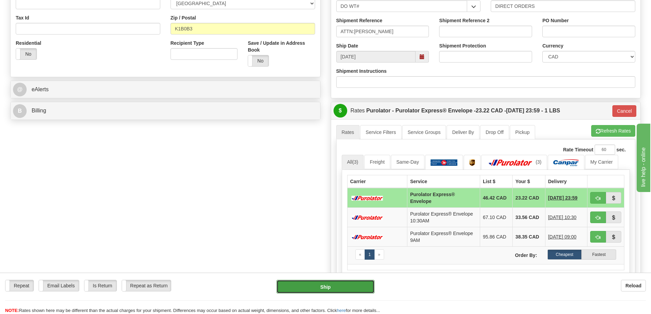
click at [324, 287] on button "Ship" at bounding box center [326, 287] width 98 height 14
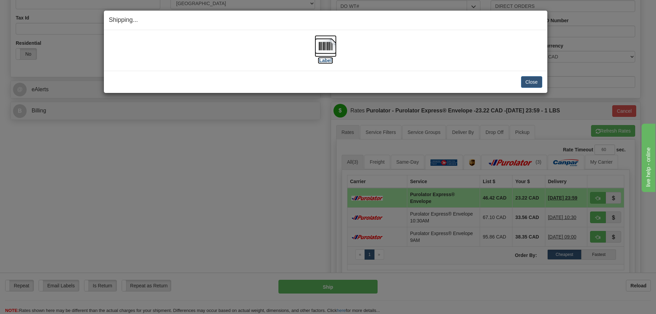
click at [332, 45] on img at bounding box center [326, 46] width 22 height 22
click at [532, 79] on button "Close" at bounding box center [531, 82] width 21 height 12
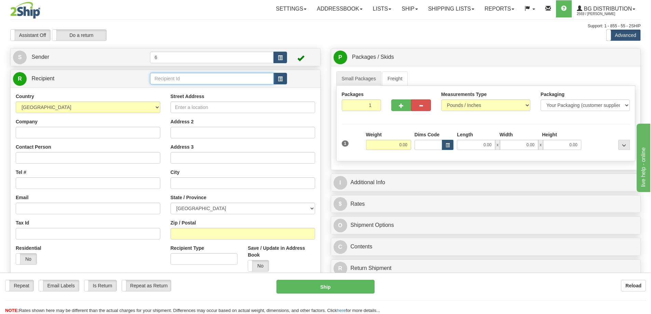
click at [172, 81] on input "text" at bounding box center [212, 79] width 124 height 12
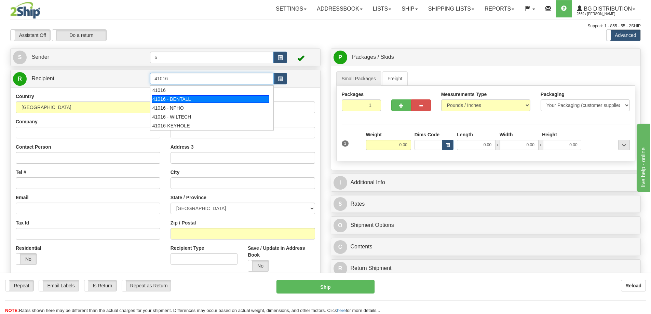
click at [182, 96] on div "41016 - BENTALL" at bounding box center [210, 99] width 117 height 8
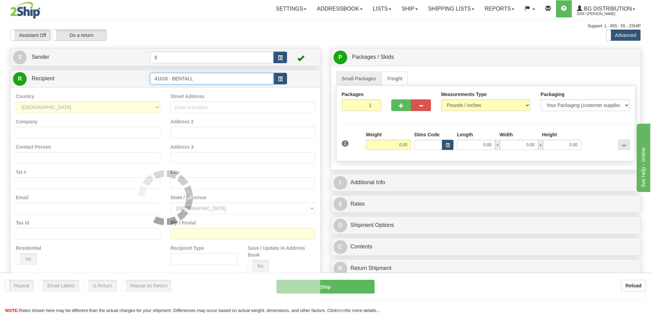
type input "41016 - BENTALL"
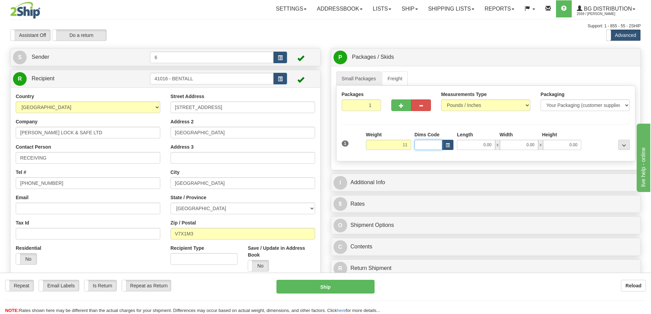
type input "11.00"
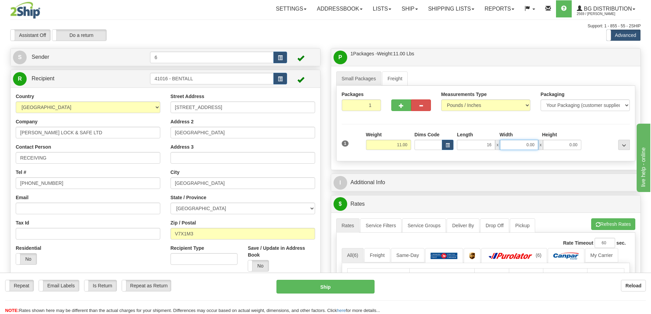
type input "16.00"
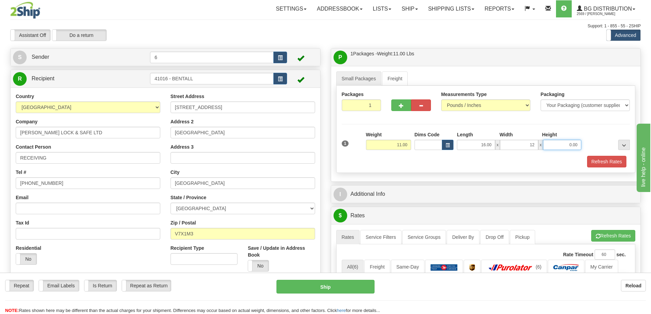
type input "12.00"
type input "6"
type input "0"
type input "6.00"
click at [376, 106] on input "0" at bounding box center [362, 105] width 40 height 12
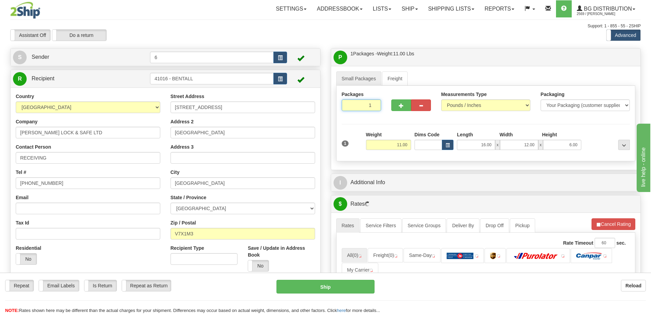
click at [371, 105] on input "1" at bounding box center [362, 105] width 40 height 12
type input "10"
radio input "true"
click button "Delete" at bounding box center [0, 0] width 0 height 0
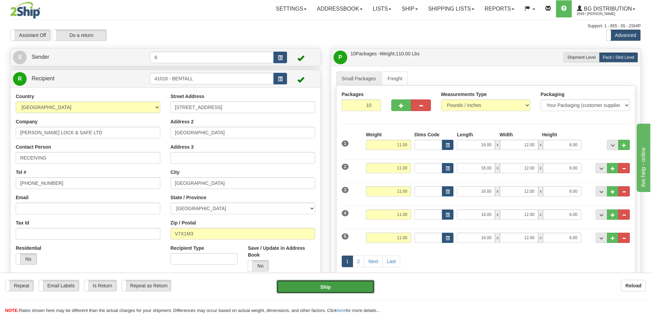
click at [330, 289] on button "Ship" at bounding box center [326, 287] width 98 height 14
type input "260"
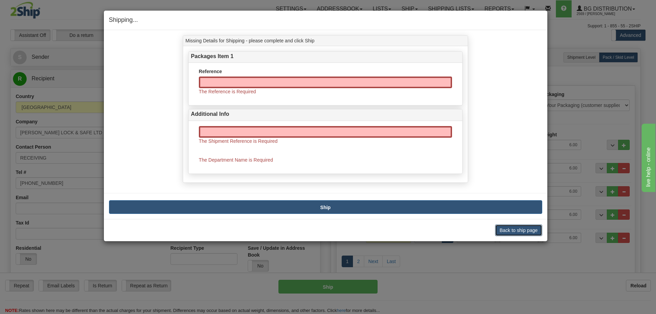
click at [520, 231] on button "Back to ship page" at bounding box center [518, 231] width 47 height 12
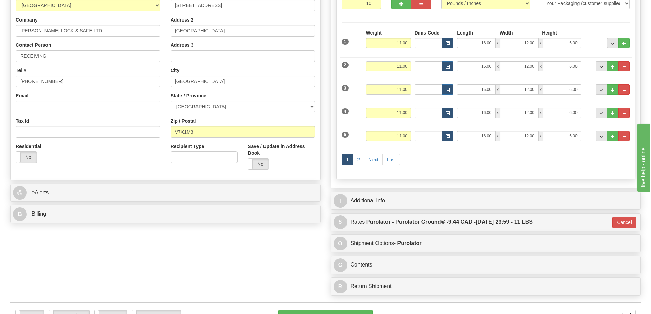
scroll to position [137, 0]
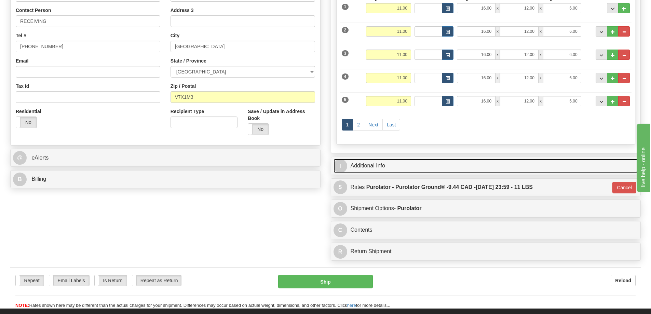
click at [376, 171] on link "I Additional Info" at bounding box center [486, 166] width 305 height 14
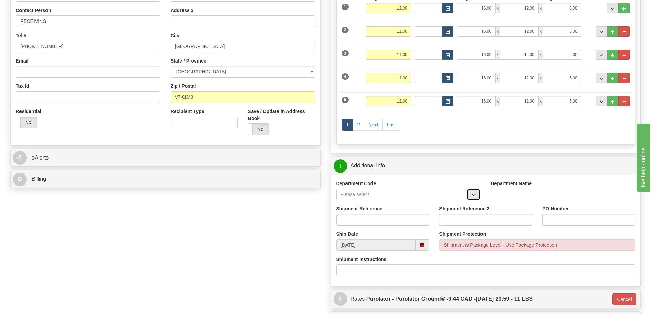
click at [473, 194] on span "button" at bounding box center [474, 195] width 5 height 4
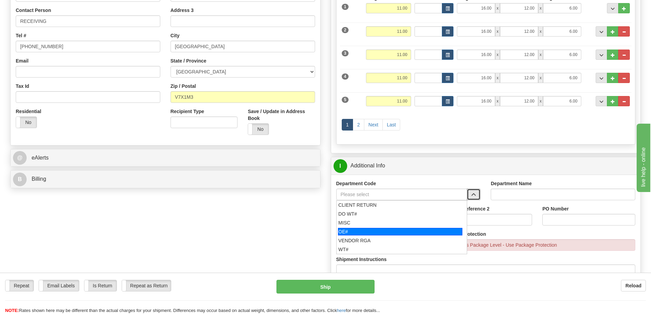
click at [394, 231] on div "OE#" at bounding box center [400, 232] width 124 height 8
type input "OE#"
type input "ORDERS"
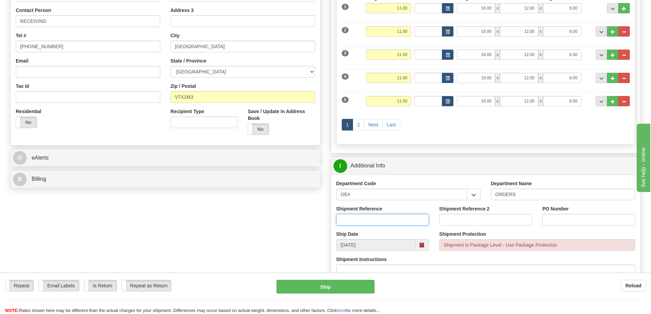
click at [399, 219] on input "Shipment Reference" at bounding box center [382, 220] width 93 height 12
type input "60031815"
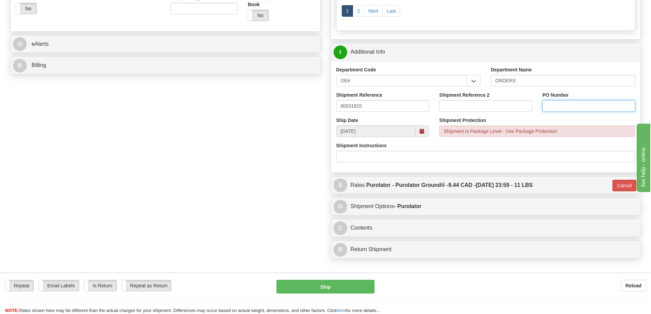
scroll to position [274, 0]
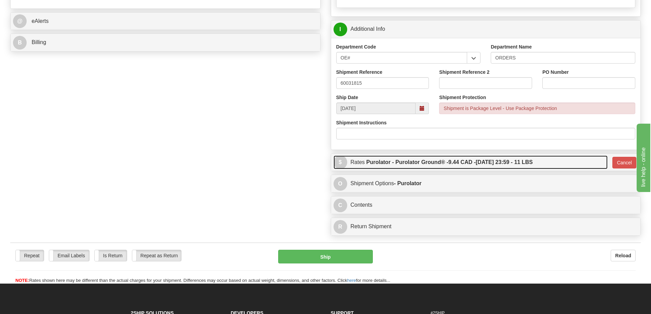
click at [507, 165] on label "Purolator - Purolator Ground® - 9.44 CAD - 08/22/2025 23:59 - 11 LBS" at bounding box center [450, 163] width 167 height 14
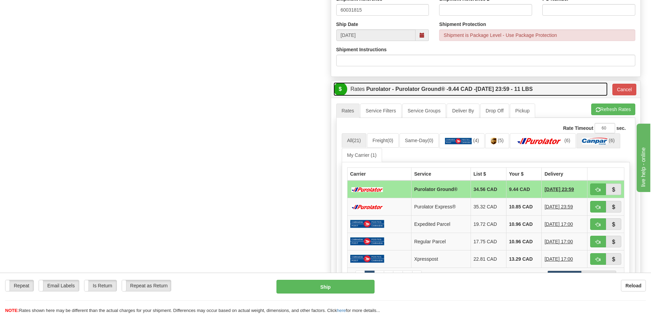
scroll to position [342, 0]
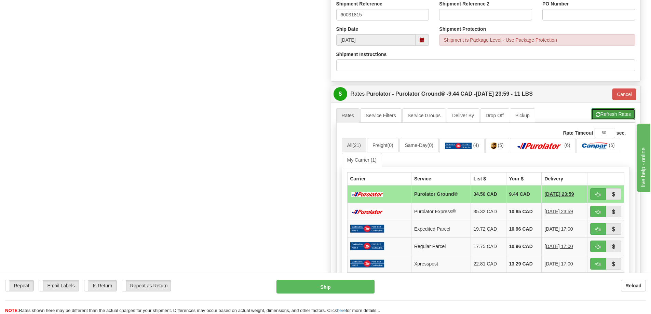
click at [605, 110] on button "Refresh Rates" at bounding box center [614, 114] width 44 height 12
type input "260"
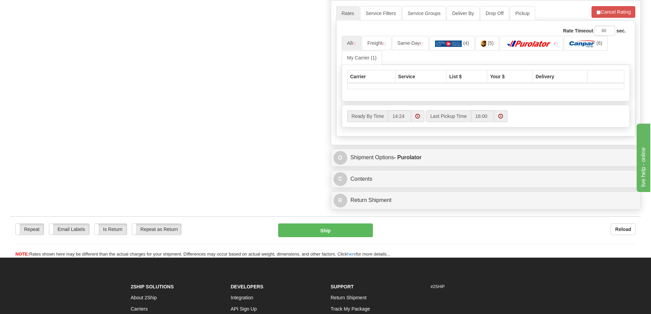
scroll to position [444, 0]
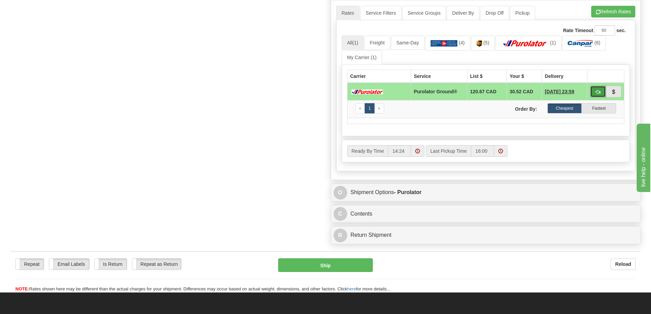
click at [597, 90] on button "button" at bounding box center [598, 92] width 16 height 12
click at [597, 92] on span "button" at bounding box center [598, 92] width 5 height 4
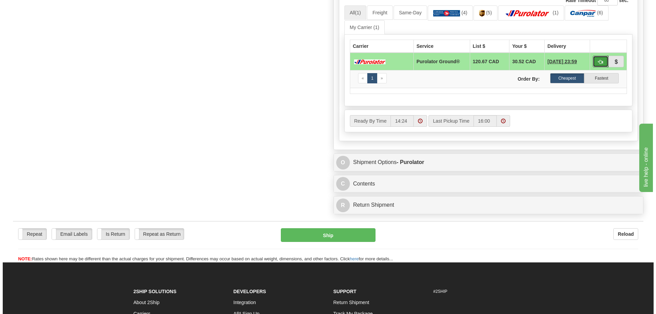
scroll to position [479, 0]
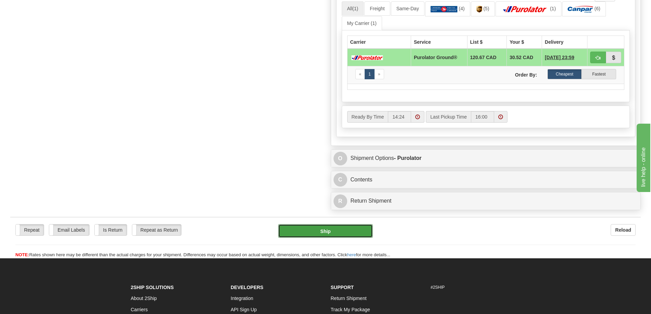
click at [346, 237] on button "Ship" at bounding box center [325, 231] width 95 height 14
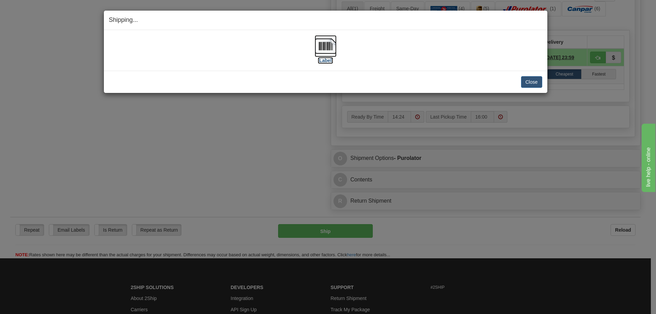
click at [328, 45] on img at bounding box center [326, 46] width 22 height 22
click at [531, 80] on button "Close" at bounding box center [531, 82] width 21 height 12
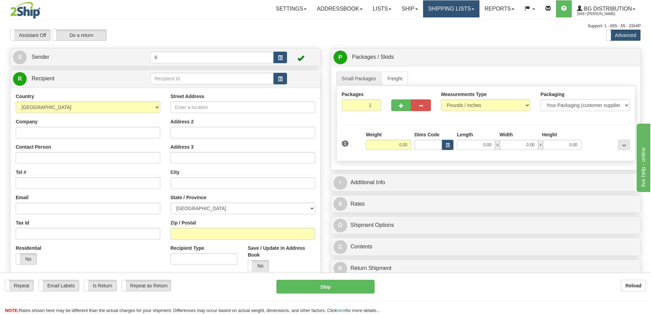
click at [460, 9] on link "Shipping lists" at bounding box center [451, 8] width 56 height 17
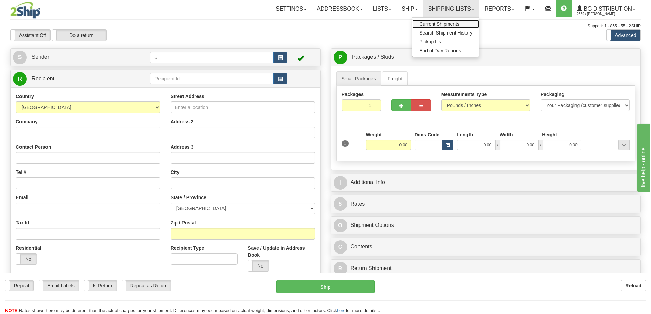
click at [444, 20] on link "Current Shipments" at bounding box center [446, 23] width 67 height 9
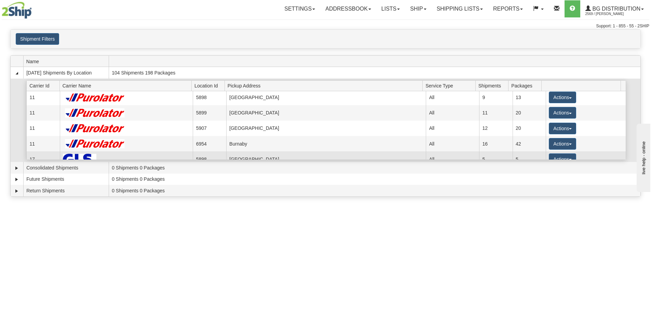
scroll to position [68, 0]
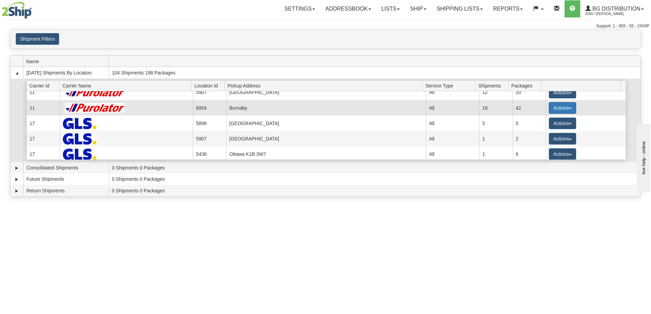
click at [568, 113] on button "Actions" at bounding box center [562, 108] width 27 height 12
click at [566, 121] on link "Details" at bounding box center [548, 121] width 55 height 9
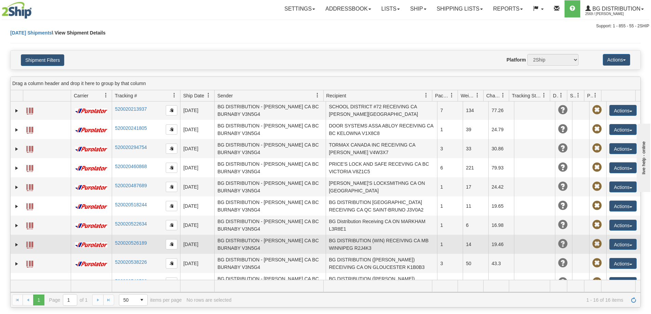
scroll to position [94, 0]
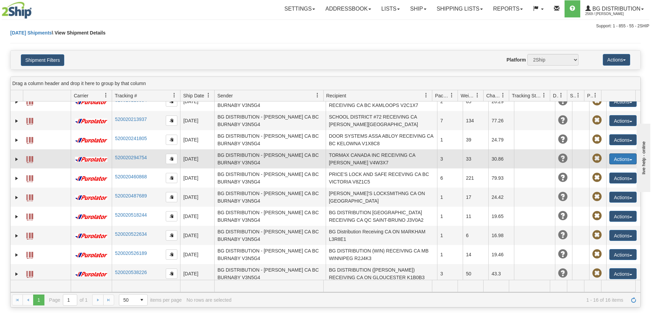
click at [616, 154] on button "Actions" at bounding box center [623, 159] width 27 height 11
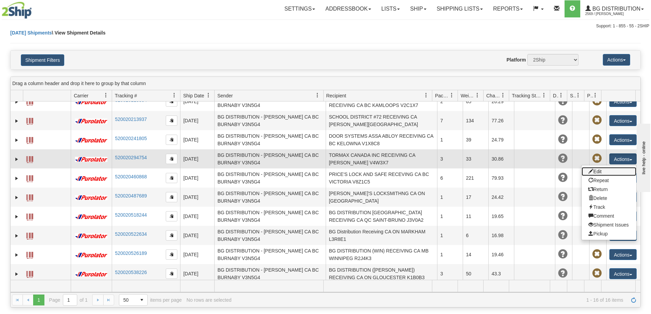
click at [600, 167] on link "Edit" at bounding box center [609, 171] width 55 height 9
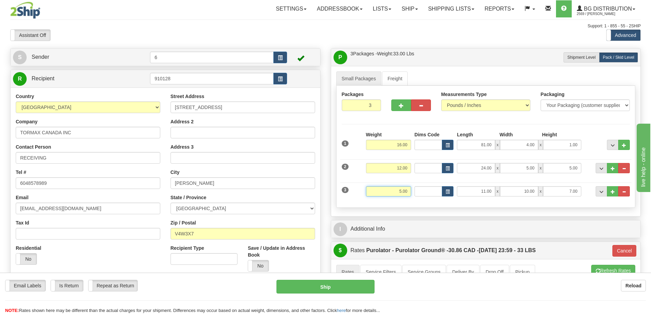
click at [400, 190] on input "5.00" at bounding box center [388, 191] width 45 height 10
type input "7.00"
type input "260"
click at [447, 216] on div "Small Packages Freight Packages 3 3 Measurements Type" at bounding box center [486, 141] width 310 height 150
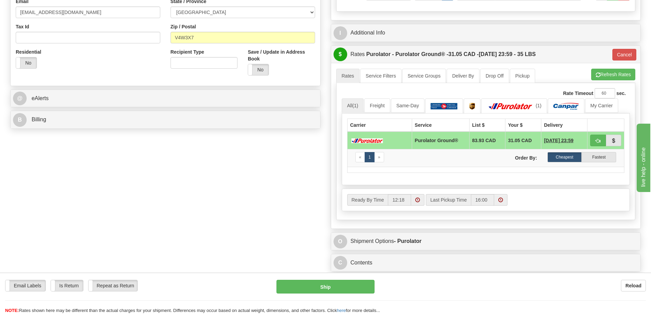
scroll to position [205, 0]
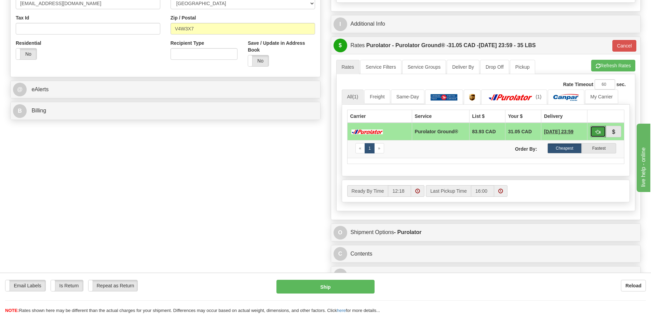
click at [598, 134] on span "button" at bounding box center [598, 132] width 5 height 4
click at [318, 293] on button "Ship" at bounding box center [326, 287] width 98 height 14
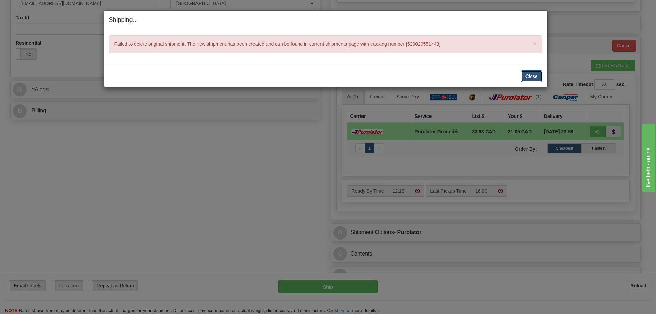
click at [529, 78] on button "Close" at bounding box center [531, 76] width 21 height 12
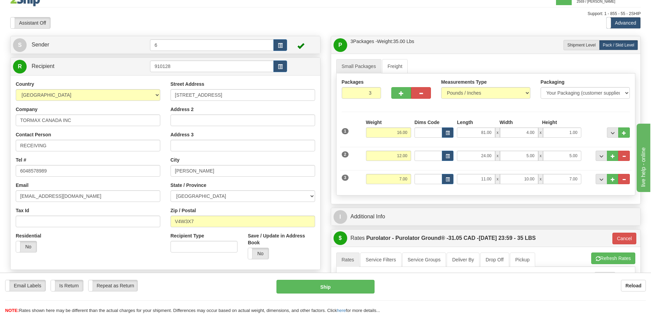
scroll to position [0, 0]
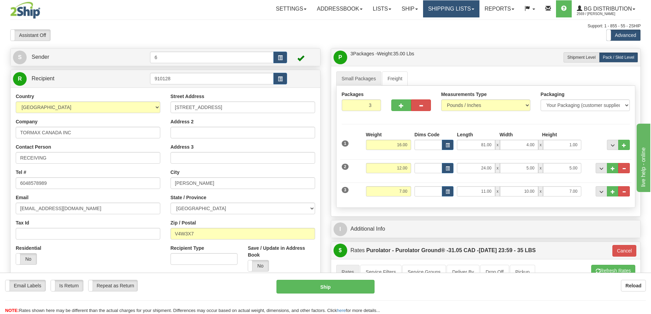
click at [449, 7] on link "Shipping lists" at bounding box center [451, 8] width 56 height 17
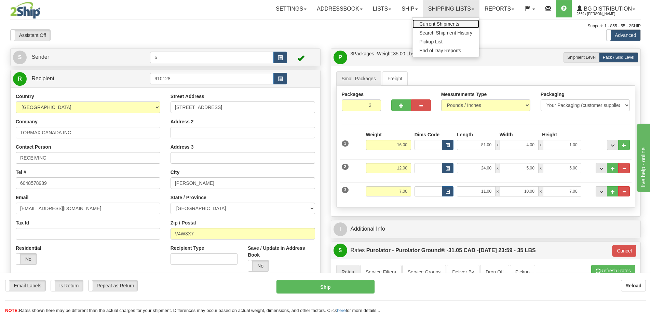
click at [444, 25] on span "Current Shipments" at bounding box center [440, 23] width 40 height 5
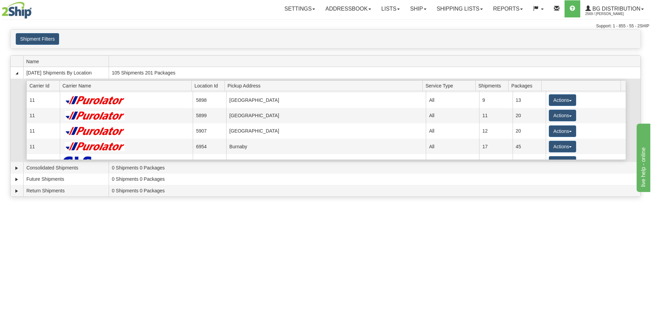
scroll to position [68, 0]
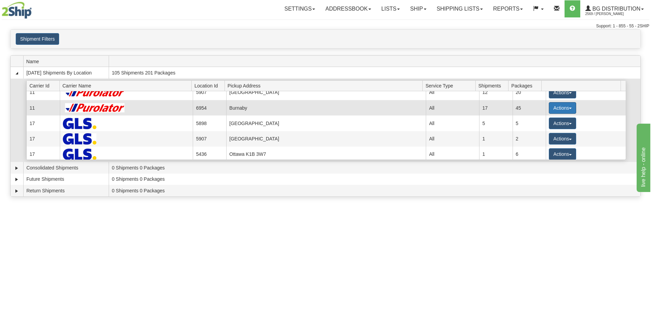
click at [559, 109] on button "Actions" at bounding box center [562, 108] width 27 height 12
click at [555, 124] on link "Details" at bounding box center [548, 121] width 55 height 9
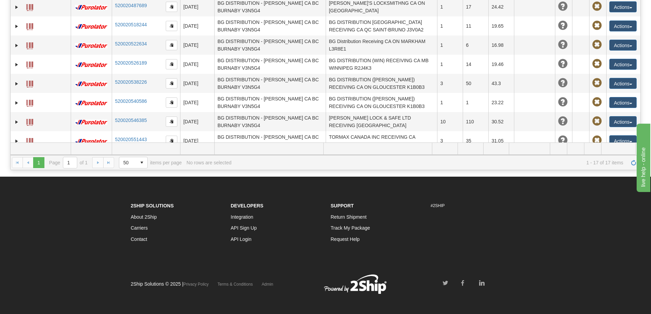
scroll to position [128, 0]
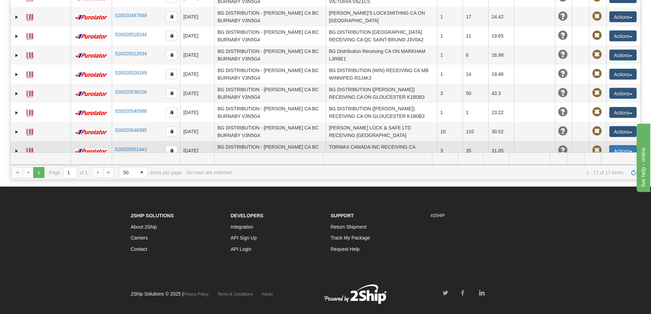
click at [615, 145] on button "Actions" at bounding box center [623, 150] width 27 height 11
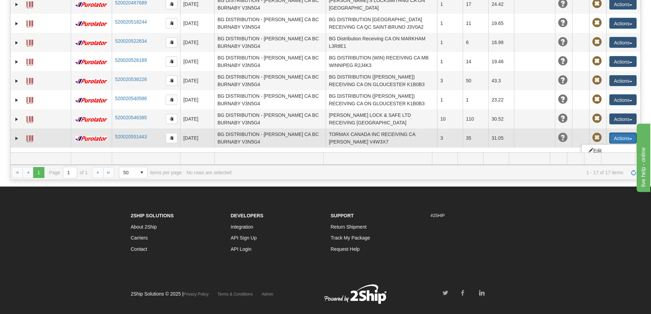
scroll to position [181, 0]
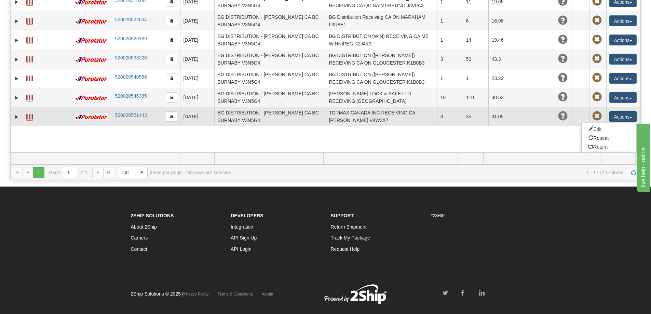
click at [599, 151] on link "Delete" at bounding box center [609, 155] width 55 height 9
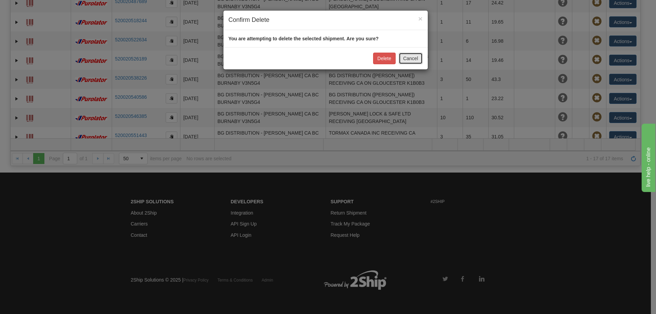
click at [414, 59] on button "Cancel" at bounding box center [411, 59] width 24 height 12
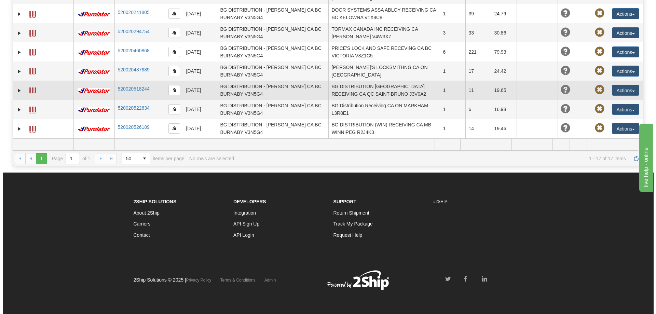
scroll to position [44, 0]
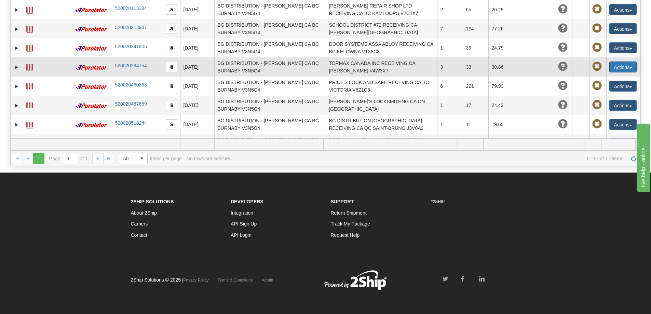
click at [615, 62] on button "Actions" at bounding box center [623, 67] width 27 height 11
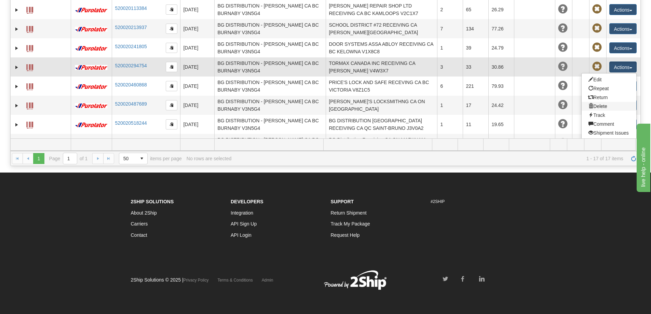
click at [600, 102] on link "Delete" at bounding box center [609, 106] width 55 height 9
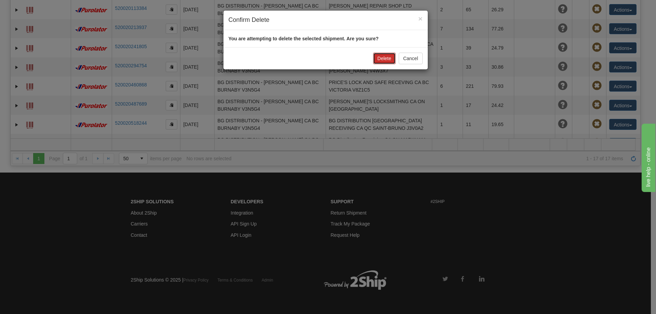
click at [389, 57] on button "Delete" at bounding box center [384, 59] width 23 height 12
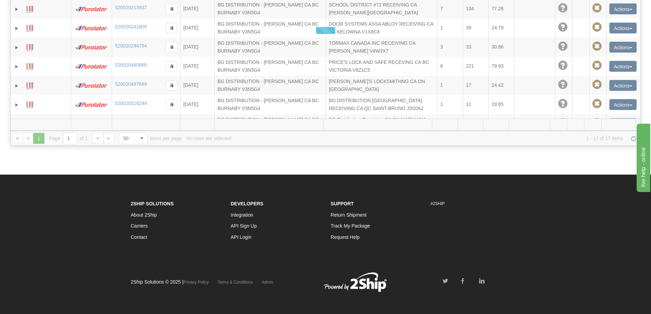
scroll to position [162, 0]
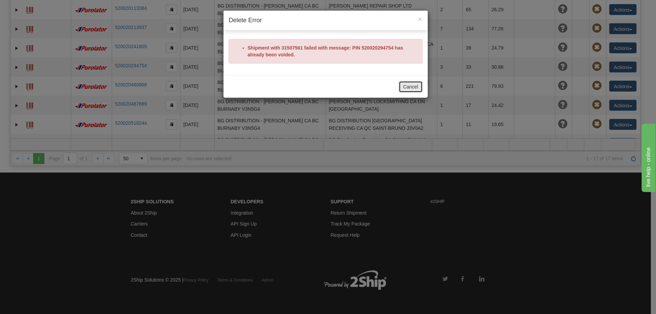
click at [408, 85] on button "Cancel" at bounding box center [411, 87] width 24 height 12
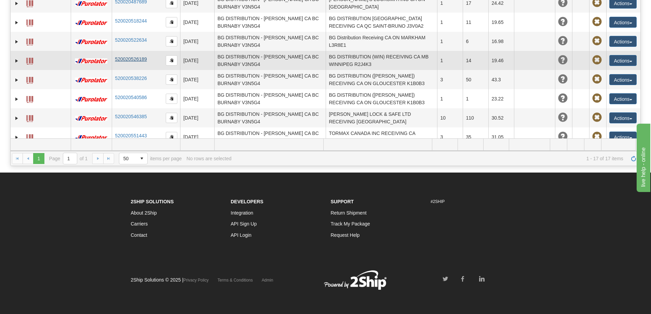
scroll to position [147, 0]
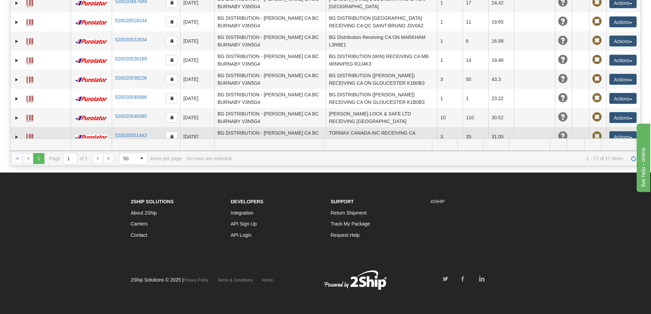
click at [30, 134] on span at bounding box center [29, 137] width 7 height 7
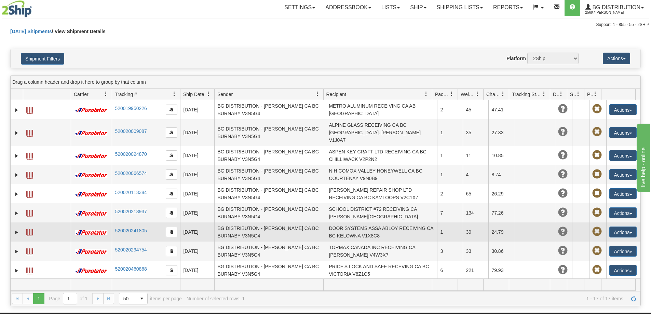
scroll to position [0, 0]
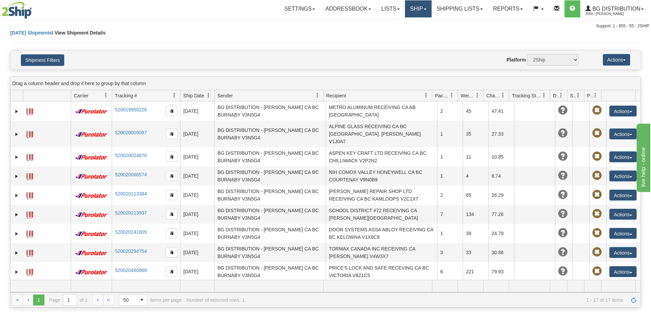
click at [424, 12] on link "Ship" at bounding box center [418, 8] width 26 height 17
click at [417, 21] on link "Ship Screen" at bounding box center [404, 23] width 54 height 9
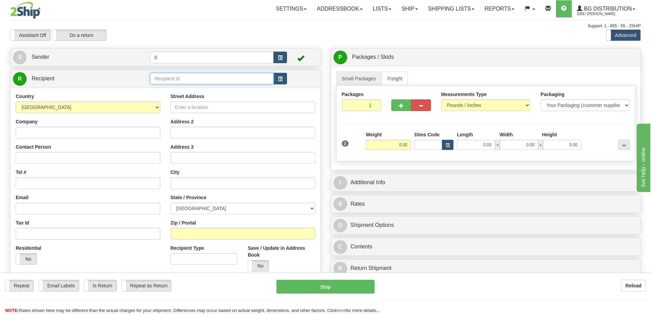
click at [221, 78] on input "text" at bounding box center [212, 79] width 124 height 12
click at [208, 91] on div "41015" at bounding box center [210, 91] width 117 height 8
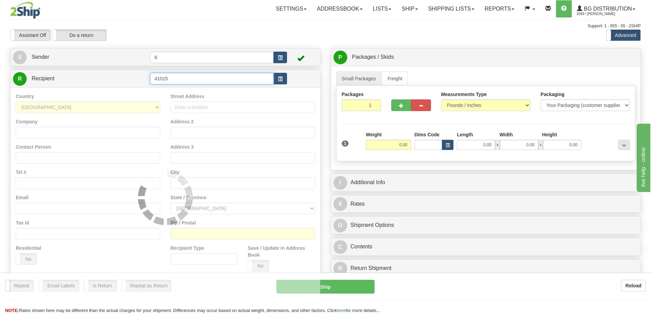
type input "41015"
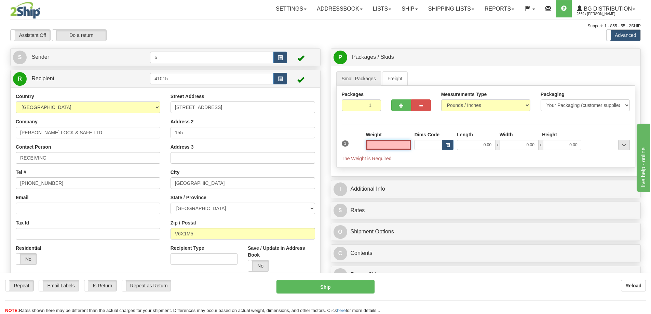
click at [407, 144] on input "text" at bounding box center [388, 145] width 45 height 10
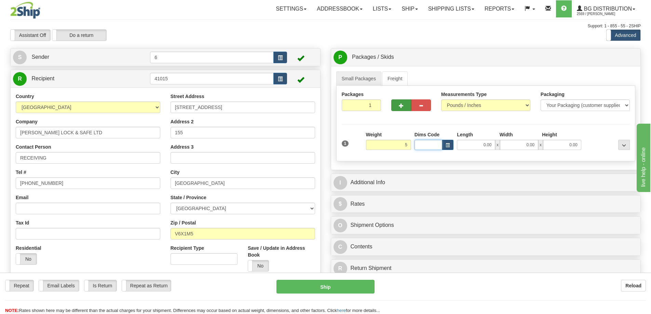
type input "5.00"
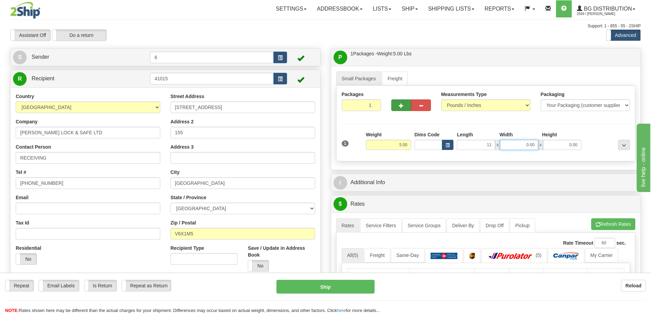
type input "11.00"
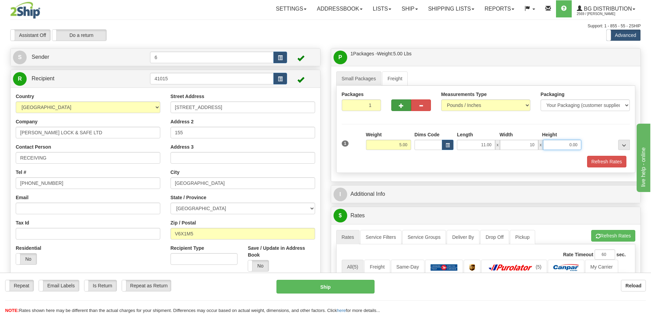
type input "10.00"
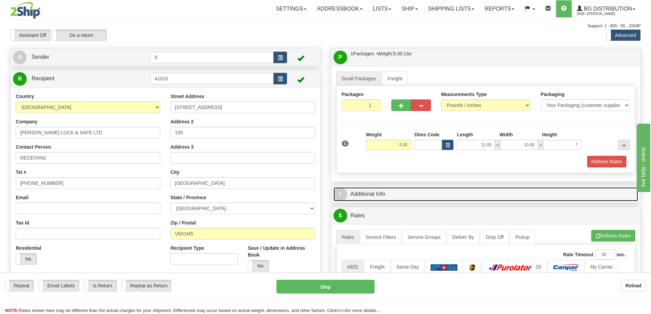
type input "7.00"
click at [387, 189] on link "I Additional Info" at bounding box center [486, 194] width 305 height 14
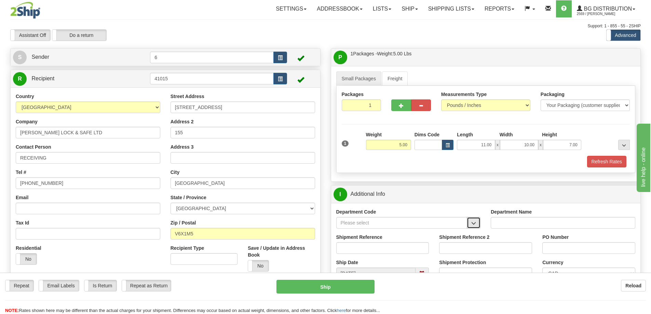
click at [478, 222] on button "button" at bounding box center [474, 223] width 14 height 12
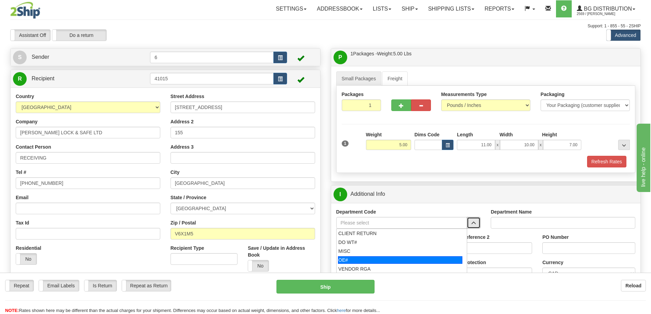
click at [409, 263] on div "OE#" at bounding box center [400, 260] width 124 height 8
type input "OE#"
type input "ORDERS"
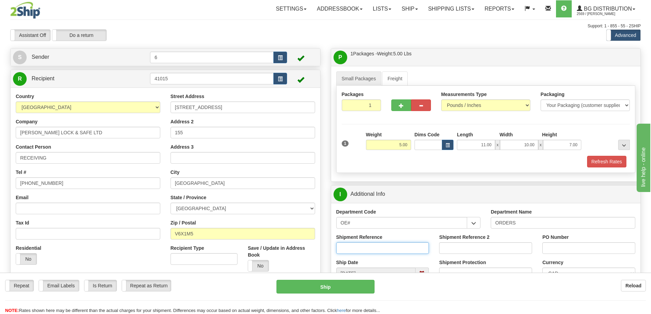
click at [377, 247] on input "Shipment Reference" at bounding box center [382, 248] width 93 height 12
type input "60031813"
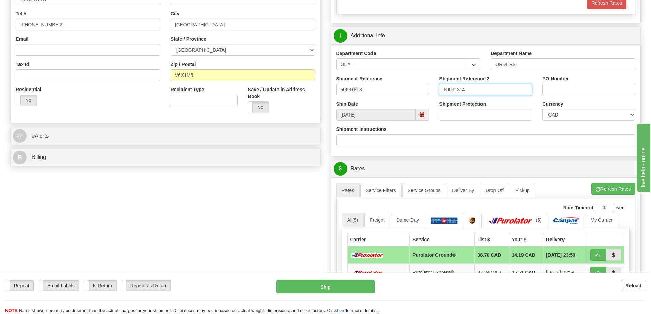
scroll to position [171, 0]
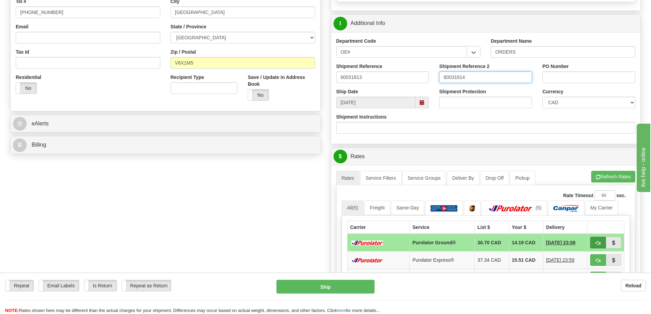
type input "60031814"
click at [598, 244] on span "button" at bounding box center [598, 243] width 5 height 4
type input "260"
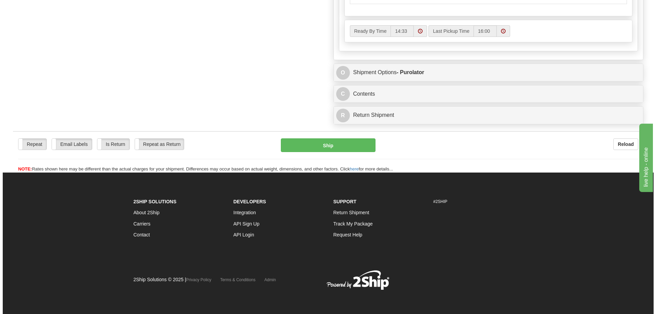
scroll to position [537, 0]
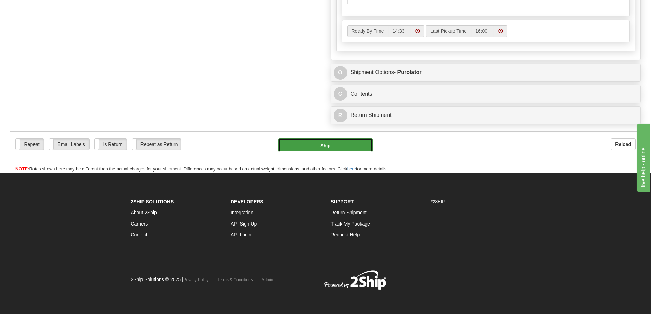
click at [351, 138] on button "Ship" at bounding box center [325, 145] width 95 height 14
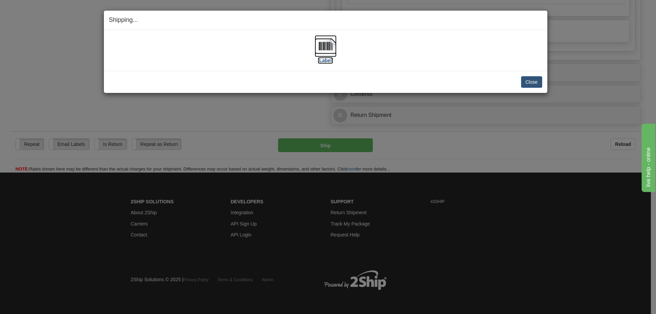
click at [327, 46] on img at bounding box center [326, 46] width 22 height 22
